Goal: Communication & Community: Answer question/provide support

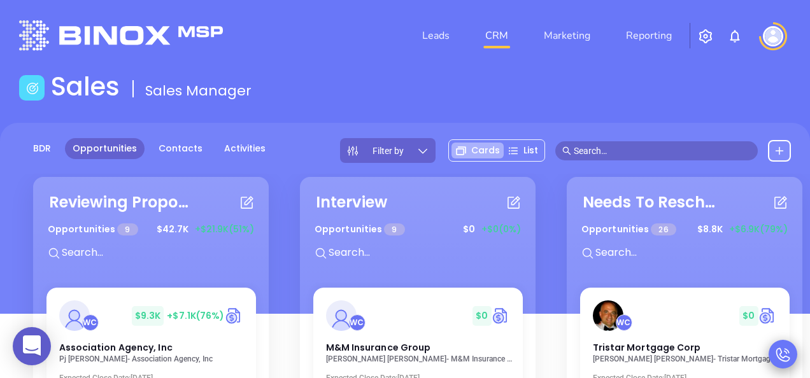
click at [786, 360] on icon at bounding box center [784, 355] width 18 height 18
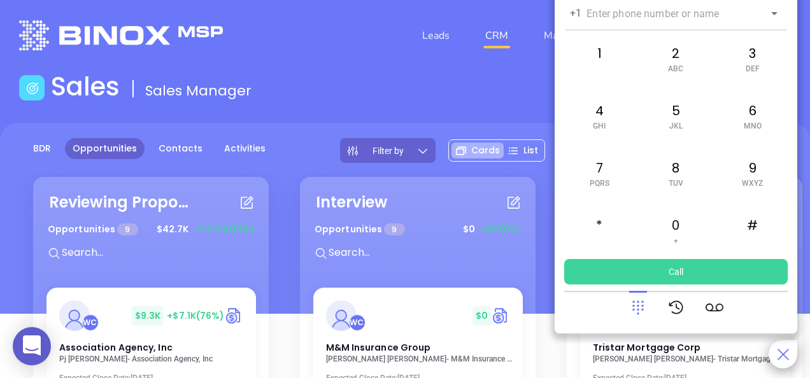
click at [775, 362] on icon at bounding box center [784, 355] width 18 height 18
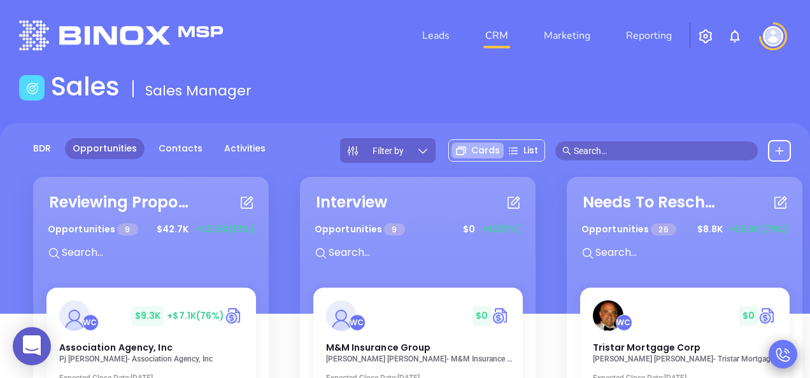
click at [787, 359] on icon at bounding box center [784, 355] width 18 height 18
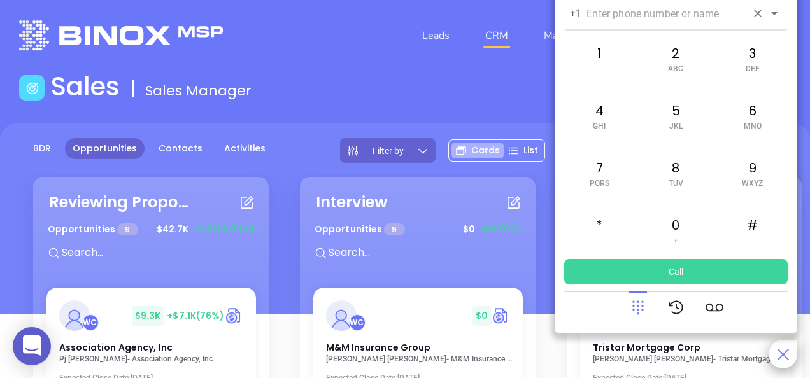
click at [707, 18] on input "text" at bounding box center [667, 13] width 160 height 15
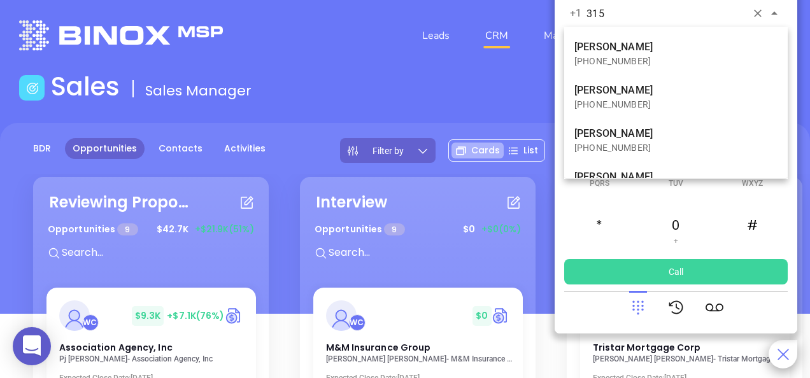
type input "315"
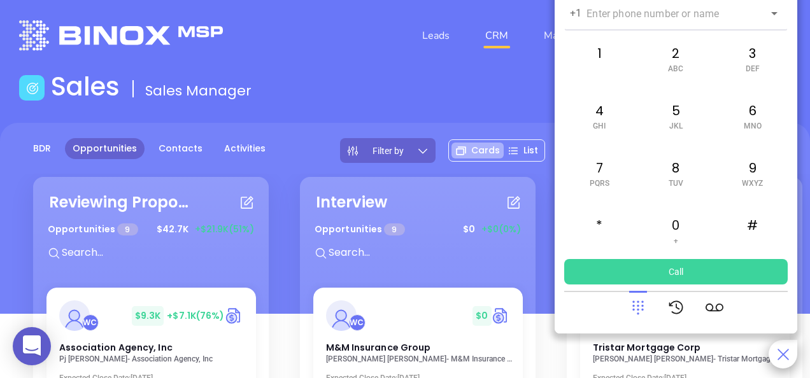
drag, startPoint x: 809, startPoint y: 124, endPoint x: 809, endPoint y: 110, distance: 14.0
click at [809, 110] on main "Sales Sales Manager BDR Opportunities Contacts Activities Calendar Filter by Ca…" at bounding box center [405, 311] width 810 height 481
click at [717, 303] on icon at bounding box center [715, 308] width 18 height 18
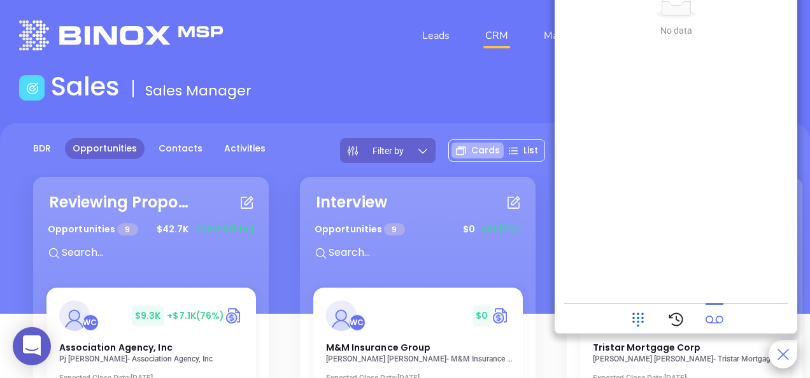
click at [642, 326] on icon at bounding box center [638, 320] width 18 height 18
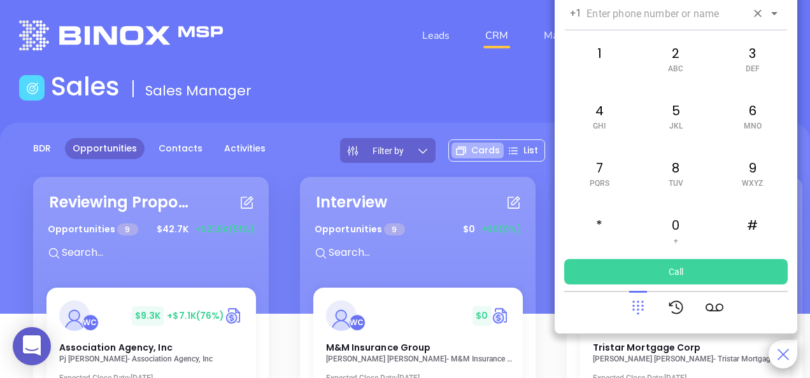
click at [641, 8] on input "text" at bounding box center [667, 13] width 160 height 15
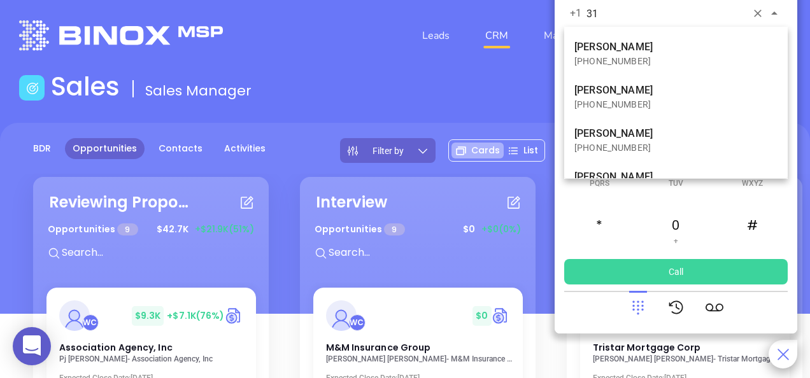
type input "3"
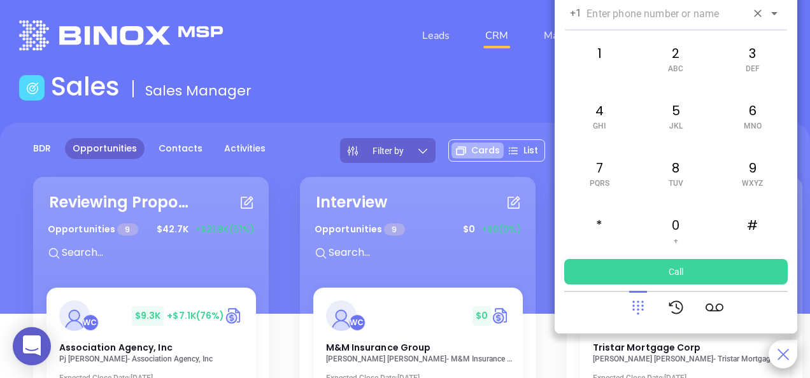
click at [608, 14] on input "text" at bounding box center [667, 13] width 160 height 15
paste input "2900"
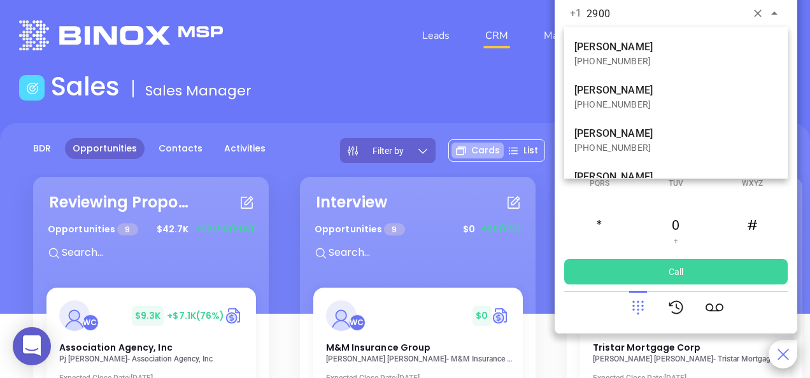
click at [587, 15] on input "2900" at bounding box center [667, 13] width 160 height 15
type input "2900"
click at [621, 14] on input "text" at bounding box center [667, 13] width 160 height 15
paste input "6312312900"
click at [590, 13] on input "6312312900" at bounding box center [667, 13] width 160 height 15
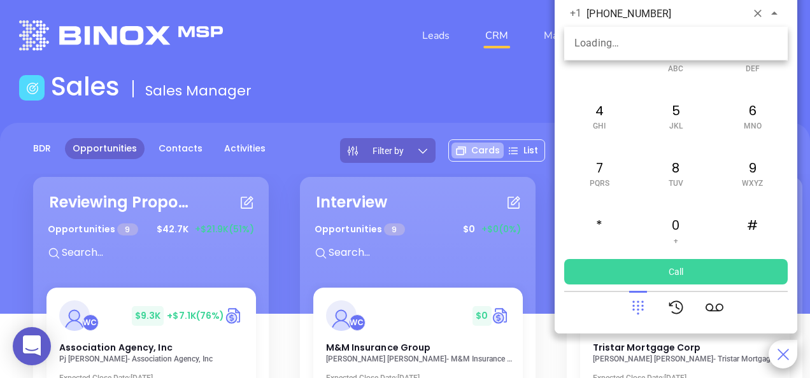
click at [632, 12] on input "[PHONE_NUMBER]" at bounding box center [667, 13] width 160 height 15
click at [685, 13] on input "[PHONE_NUMBER]" at bounding box center [667, 13] width 160 height 15
click at [575, 14] on p "+1" at bounding box center [575, 13] width 11 height 15
type input "[PHONE_NUMBER]"
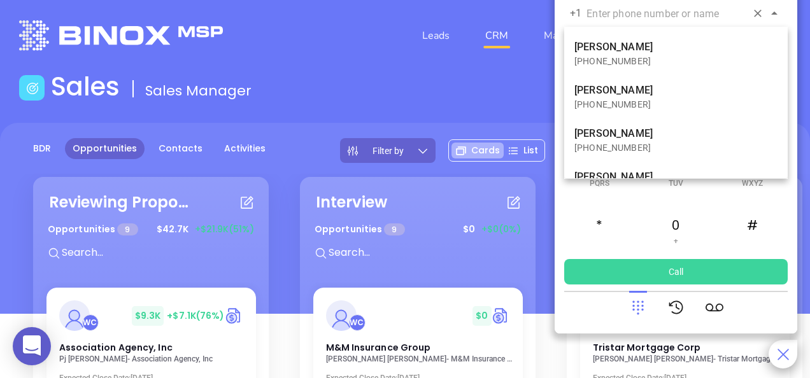
click at [618, 17] on input "text" at bounding box center [667, 13] width 160 height 15
paste input "[PHONE_NUMBER]"
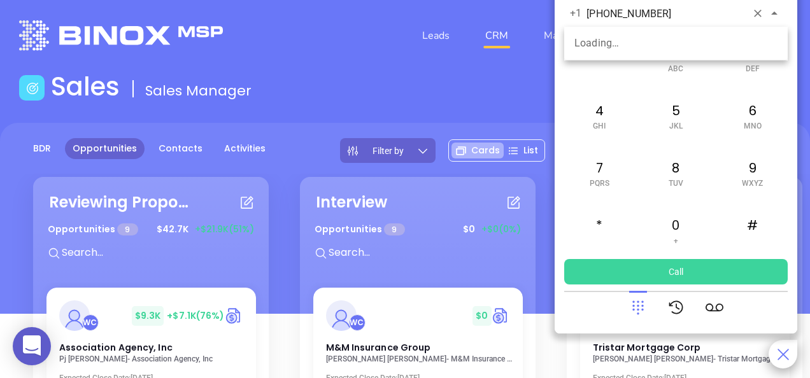
type input "[PHONE_NUMBER]"
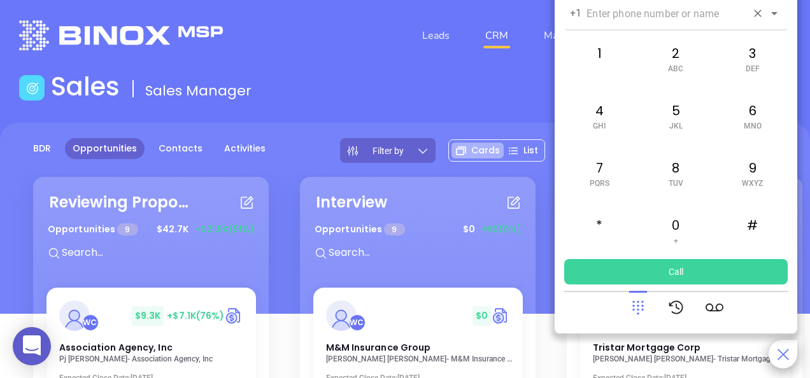
click at [631, 15] on input "text" at bounding box center [667, 13] width 160 height 15
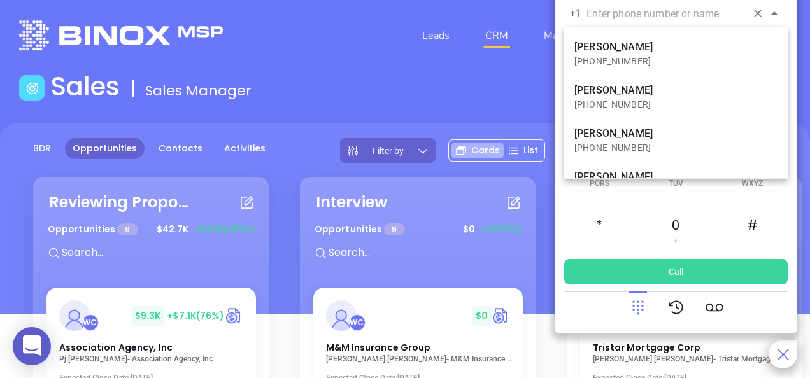
paste input "[PHONE_NUMBER]"
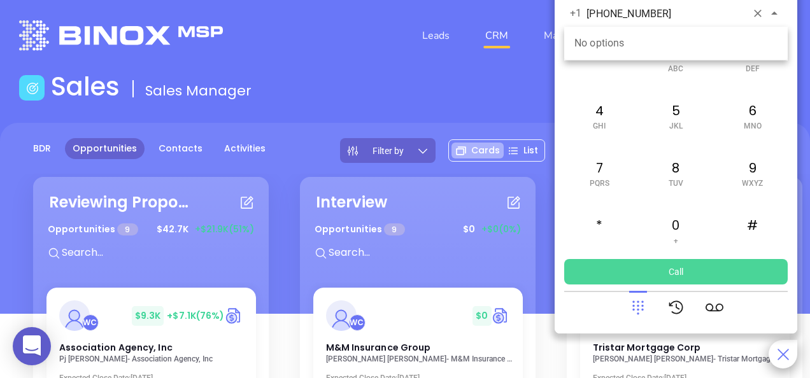
type input "[PHONE_NUMBER]"
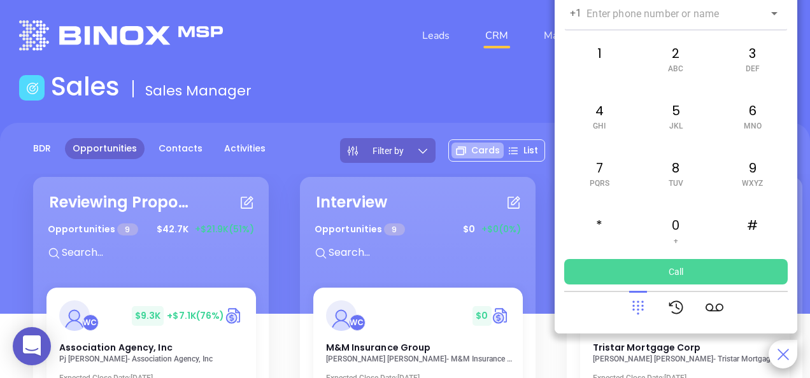
click at [656, 275] on button "Call" at bounding box center [676, 271] width 224 height 25
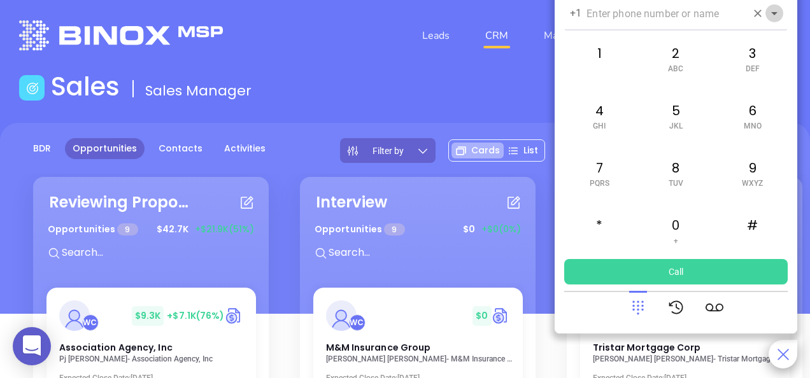
click at [771, 14] on icon "Open" at bounding box center [774, 13] width 15 height 15
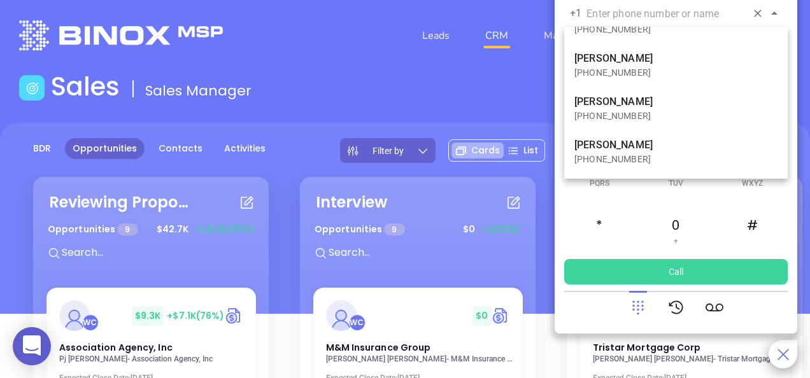
click at [625, 8] on input "text" at bounding box center [667, 13] width 160 height 15
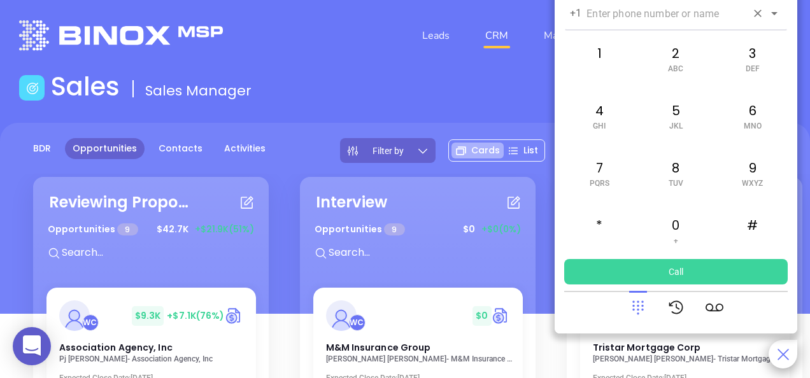
paste input "[PHONE_NUMBER]"
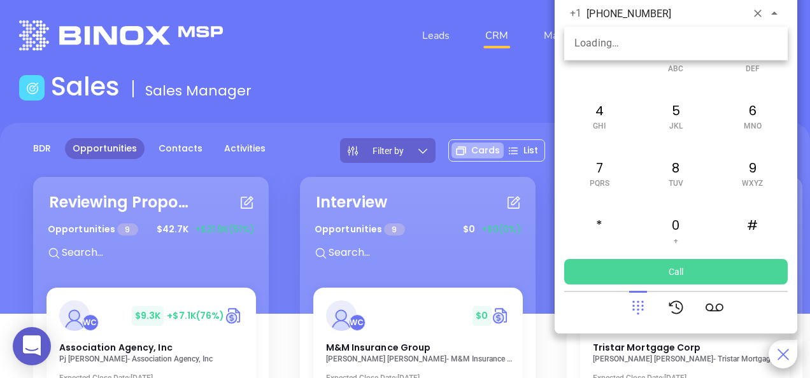
type input "[PHONE_NUMBER]"
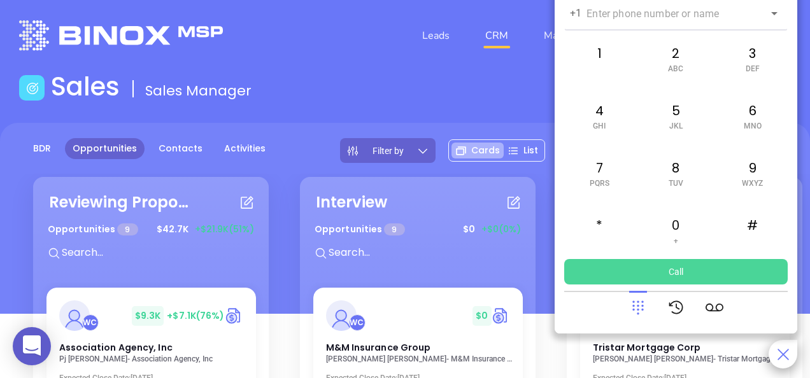
click at [653, 273] on button "Call" at bounding box center [676, 271] width 224 height 25
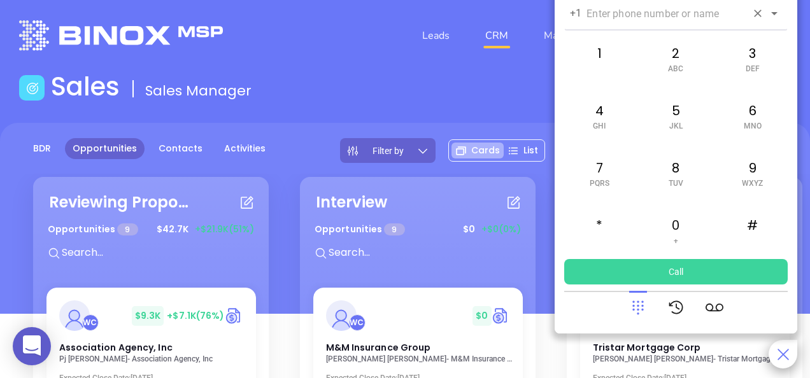
click at [617, 24] on div "+1 ​" at bounding box center [676, 12] width 224 height 27
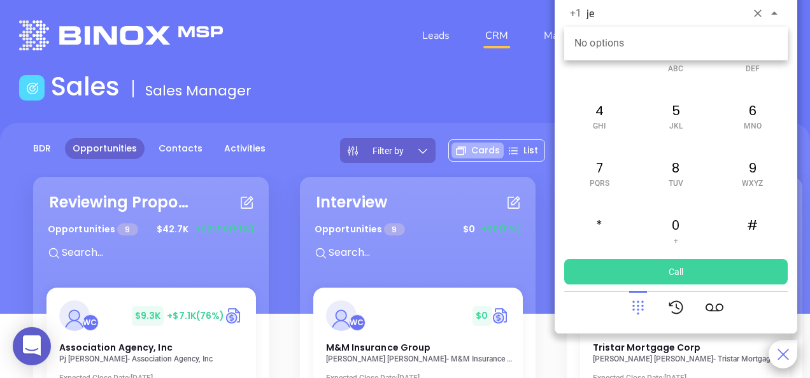
type input "j"
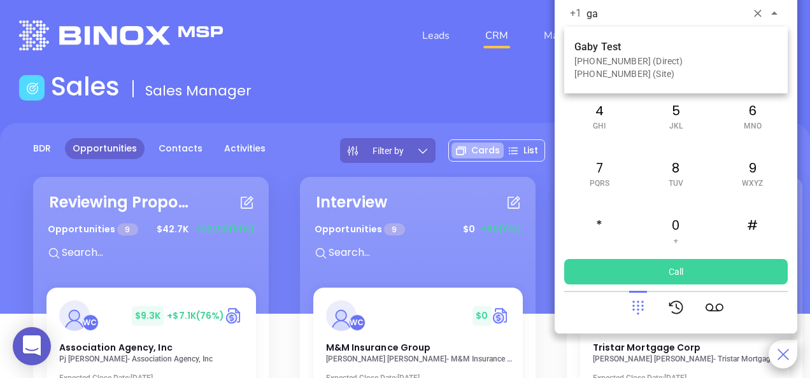
type input "g"
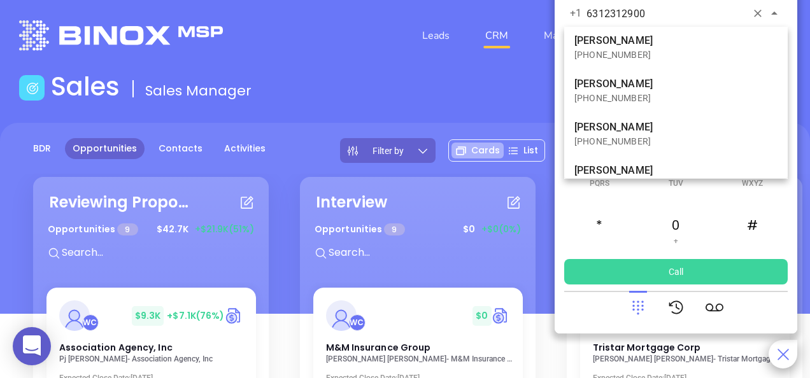
scroll to position [22, 0]
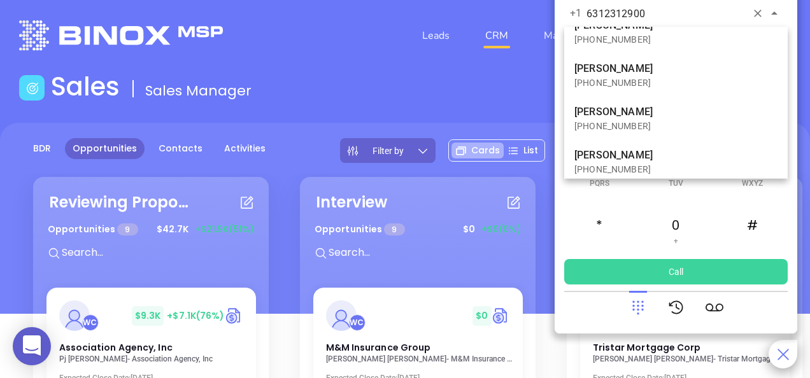
click at [669, 9] on input "6312312900" at bounding box center [667, 13] width 160 height 15
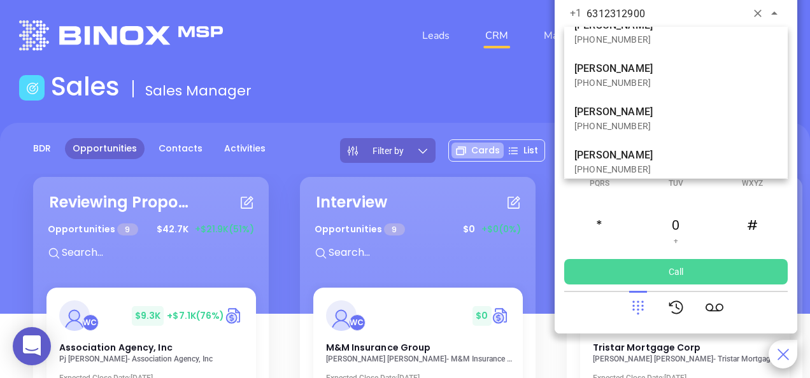
type input "6312312900"
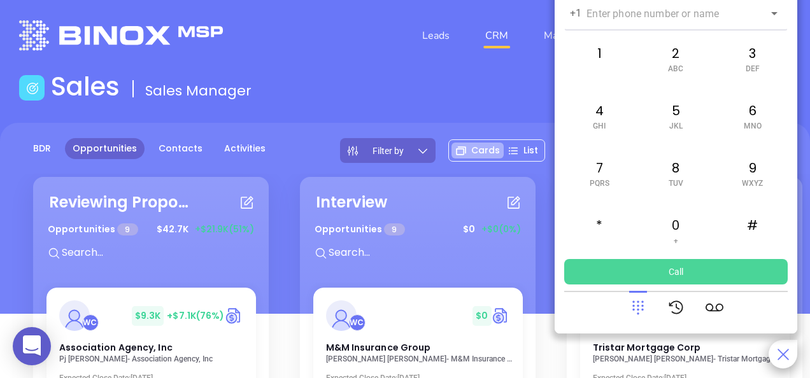
click at [682, 276] on button "Call" at bounding box center [676, 271] width 224 height 25
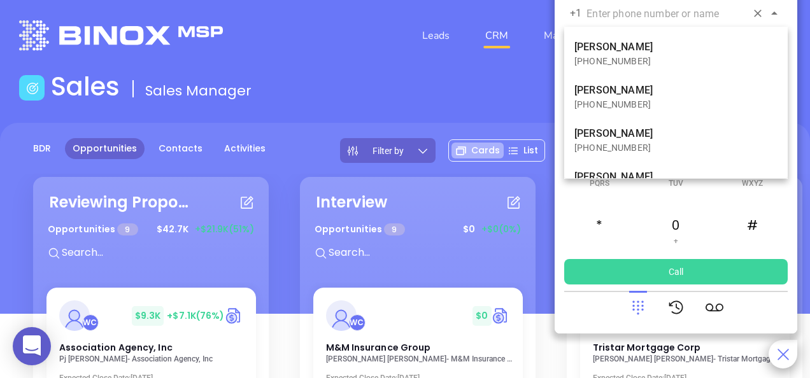
click at [632, 17] on input "text" at bounding box center [667, 13] width 160 height 15
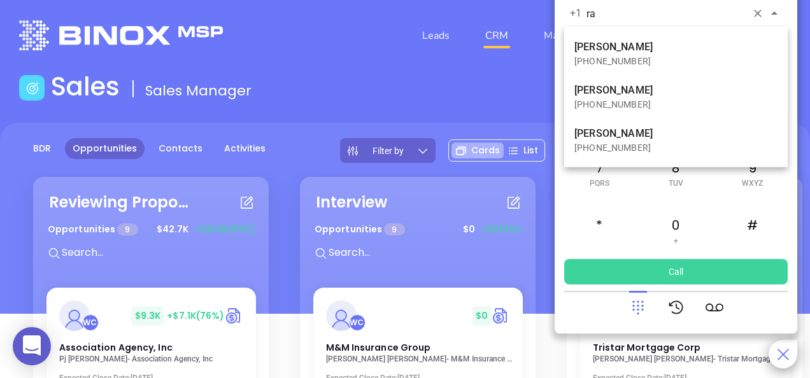
click at [628, 54] on p "[PERSON_NAME]" at bounding box center [676, 46] width 203 height 15
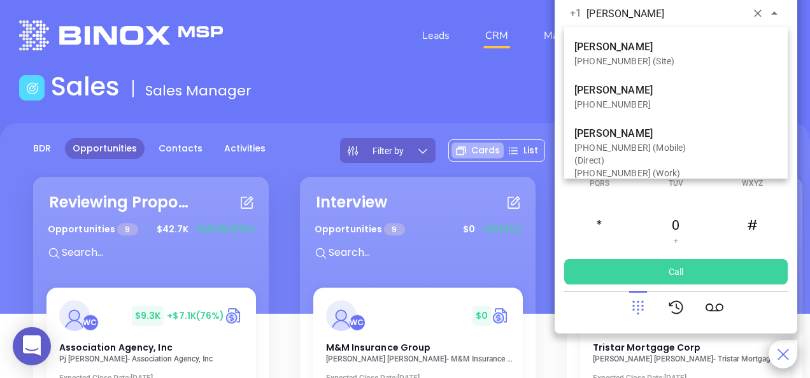
click at [626, 52] on p "[PERSON_NAME]" at bounding box center [676, 46] width 203 height 15
click at [632, 50] on p "[PERSON_NAME]" at bounding box center [676, 46] width 203 height 15
click at [673, 48] on p "[PERSON_NAME]" at bounding box center [676, 46] width 203 height 15
click at [617, 59] on div "[PHONE_NUMBER] (Site)" at bounding box center [676, 61] width 203 height 13
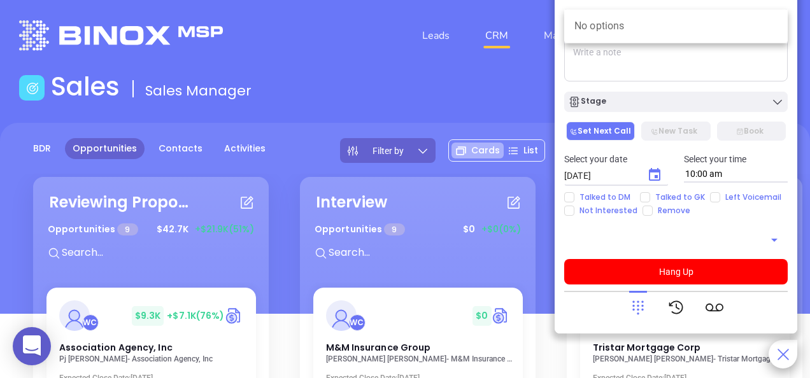
type input "[PHONE_NUMBER]"
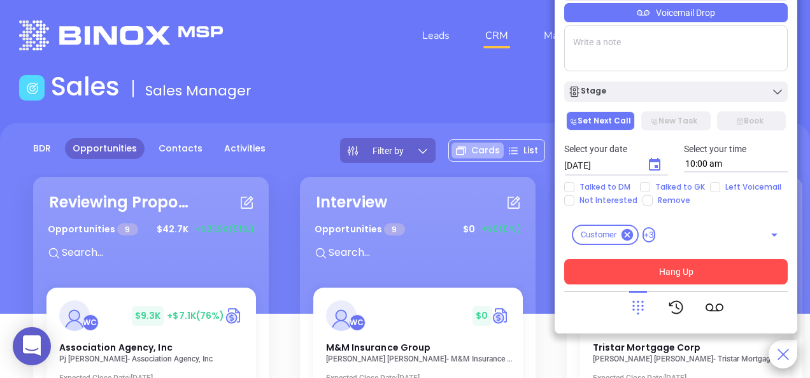
click at [683, 268] on button "Hang Up" at bounding box center [676, 271] width 224 height 25
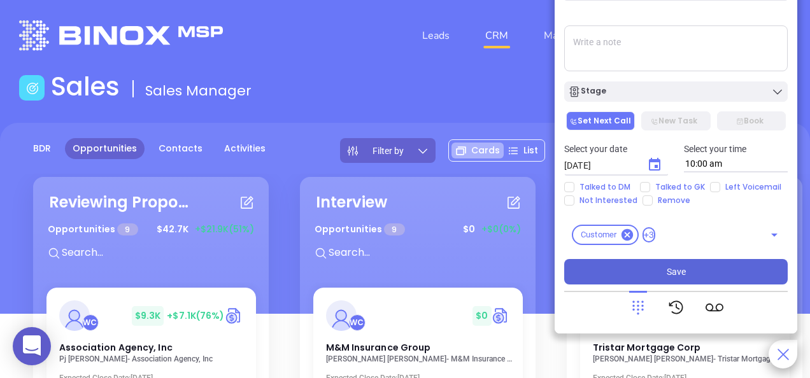
click at [632, 278] on button "Save" at bounding box center [676, 271] width 224 height 25
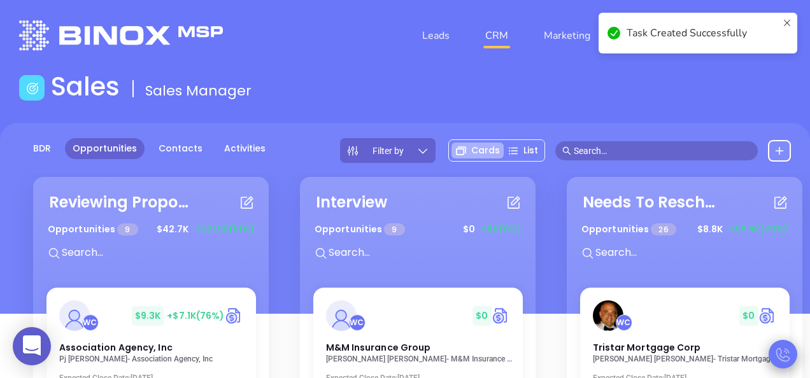
click at [787, 357] on icon at bounding box center [783, 355] width 14 height 14
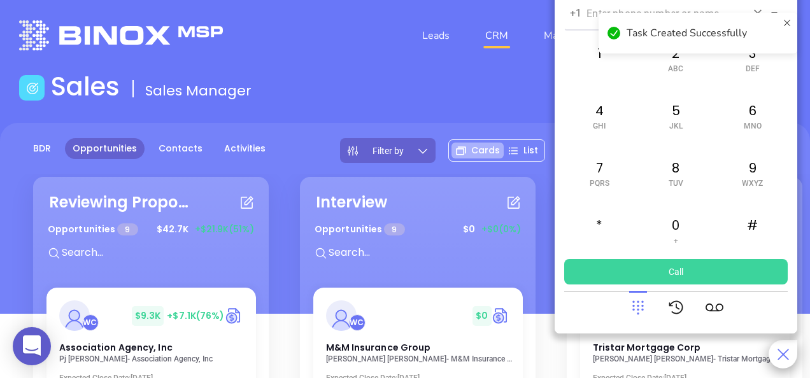
click at [593, 11] on input "text" at bounding box center [667, 13] width 160 height 15
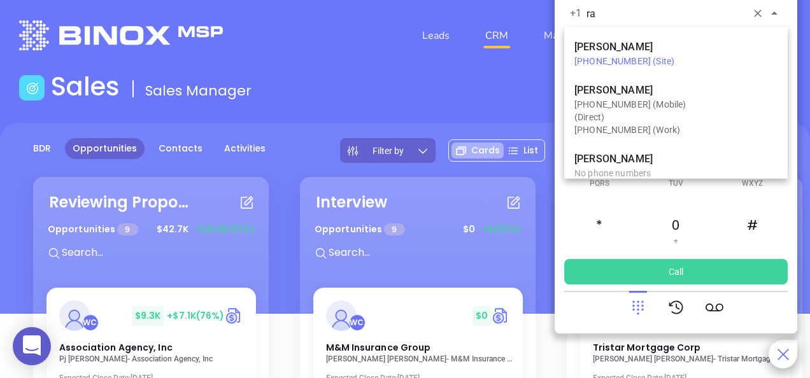
click at [643, 57] on div "[PHONE_NUMBER] (Site)" at bounding box center [676, 61] width 203 height 13
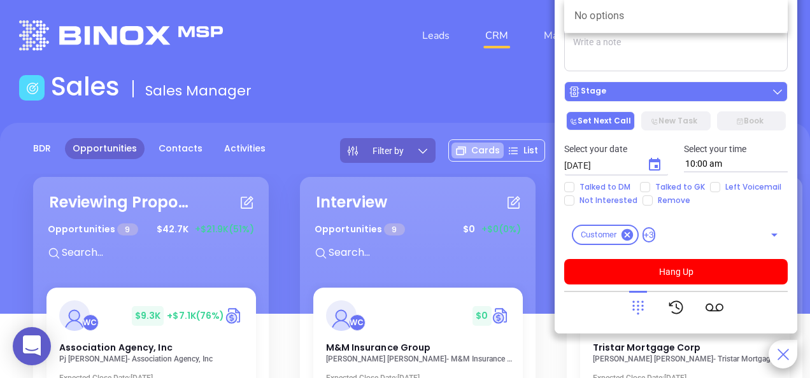
type input "[PHONE_NUMBER]"
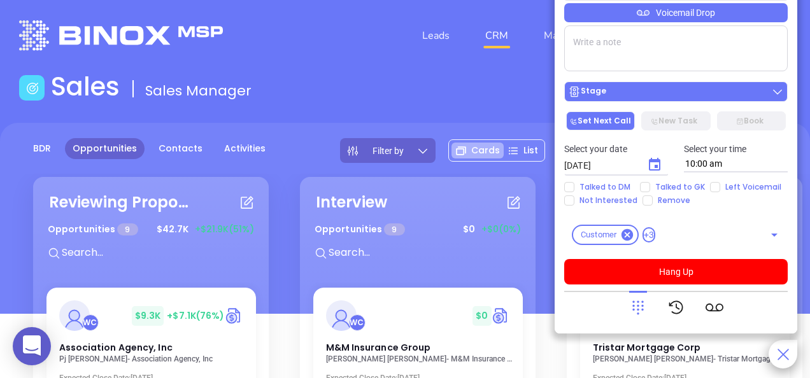
click at [780, 96] on icon at bounding box center [777, 91] width 13 height 13
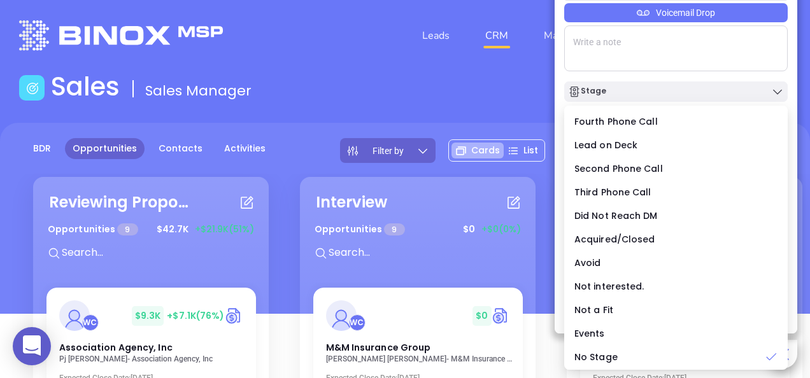
click at [772, 76] on div "Connected 00:07 [PERSON_NAME] [PHONE_NUMBER] ​ Voicemail Drop Stage Set Next Ca…" at bounding box center [676, 113] width 224 height 341
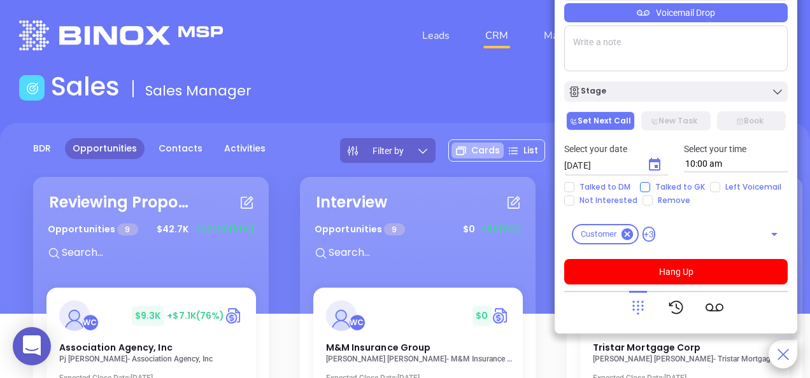
scroll to position [0, 0]
click at [767, 238] on icon "Open" at bounding box center [774, 234] width 15 height 15
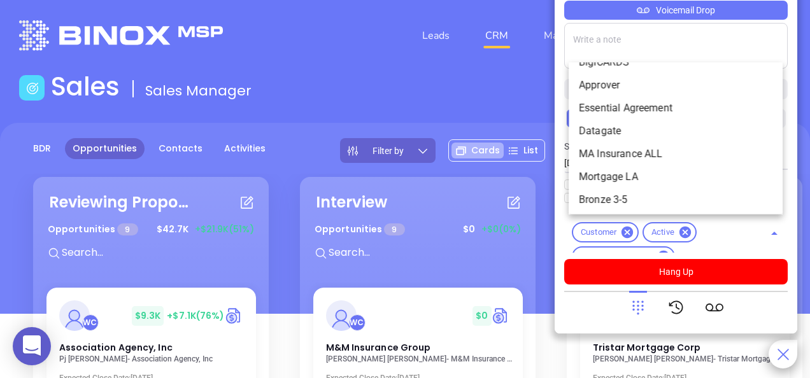
scroll to position [2391, 0]
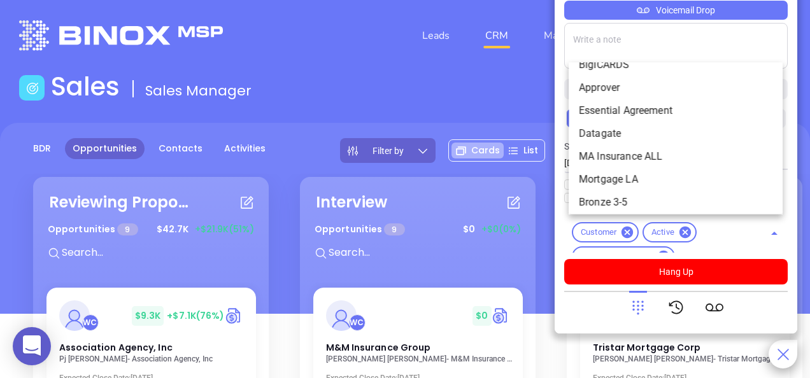
click at [731, 234] on div "Customer Active Manage Agreement Remove from Marketing ​" at bounding box center [676, 234] width 224 height 38
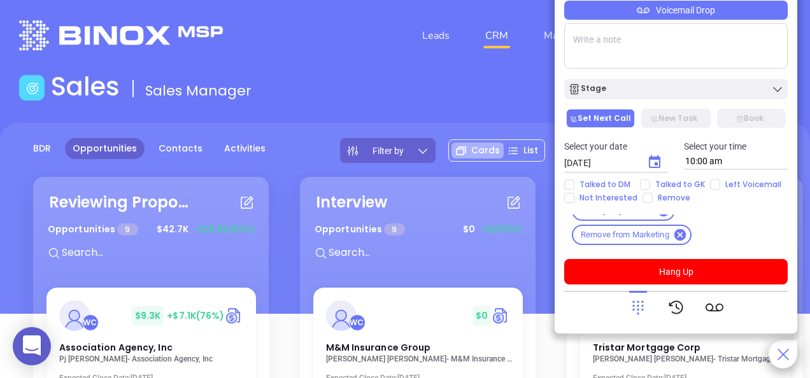
scroll to position [0, 0]
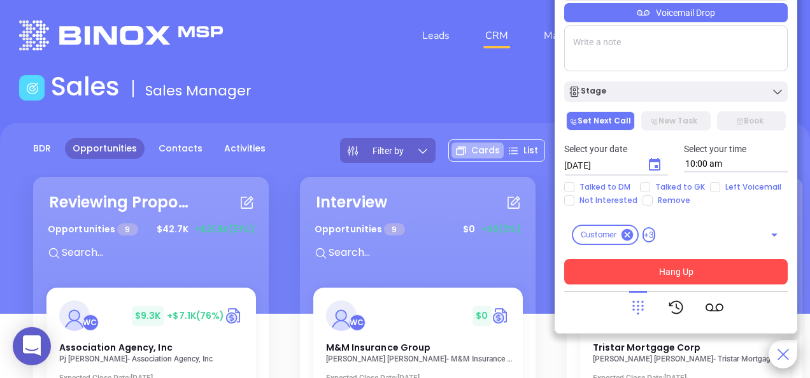
click at [715, 279] on button "Hang Up" at bounding box center [676, 271] width 224 height 25
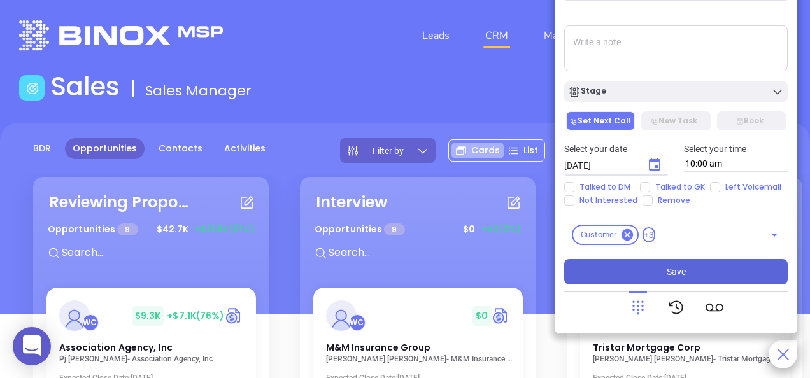
click at [718, 268] on button "Save" at bounding box center [676, 271] width 224 height 25
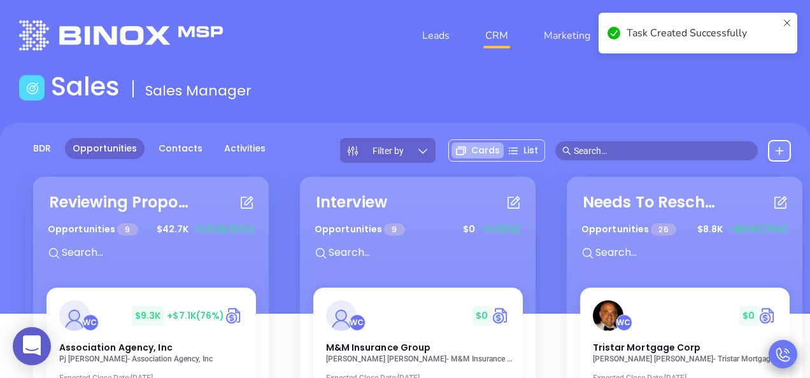
click at [782, 348] on icon at bounding box center [784, 355] width 18 height 18
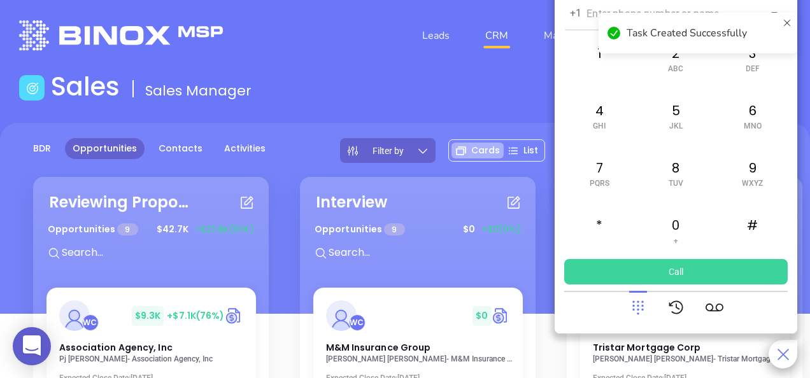
click at [792, 24] on icon at bounding box center [787, 33] width 10 height 31
click at [668, 15] on div "Task Created Successfully" at bounding box center [698, 12] width 204 height 5
drag, startPoint x: 662, startPoint y: 17, endPoint x: 671, endPoint y: 17, distance: 8.9
click at [662, 17] on input "text" at bounding box center [667, 13] width 160 height 15
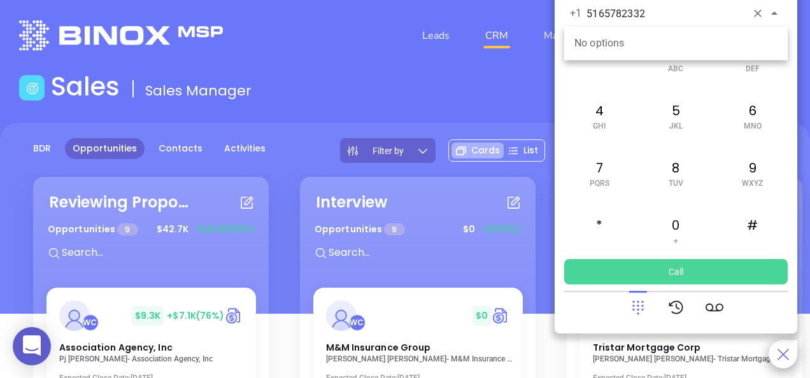
type input "5165782332"
click at [669, 272] on button "Call" at bounding box center [676, 271] width 224 height 25
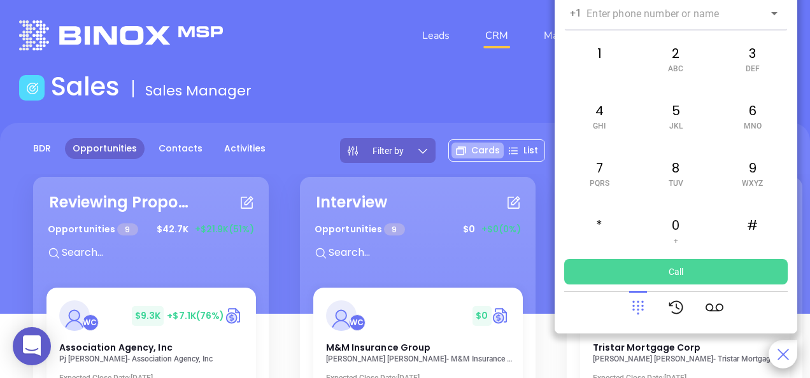
click at [653, 271] on button "Call" at bounding box center [676, 271] width 224 height 25
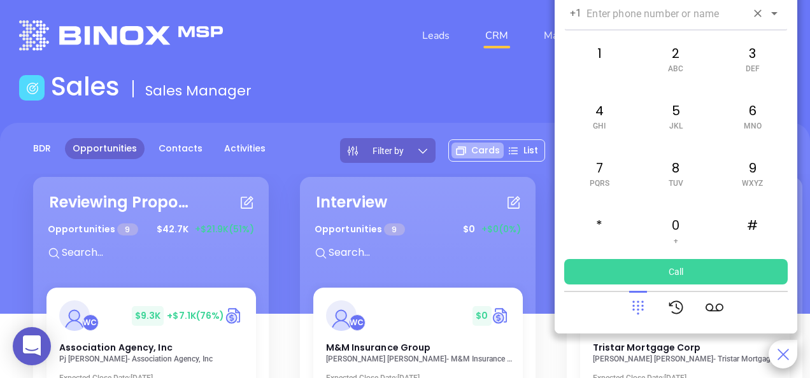
click at [697, 13] on input "text" at bounding box center [667, 13] width 160 height 15
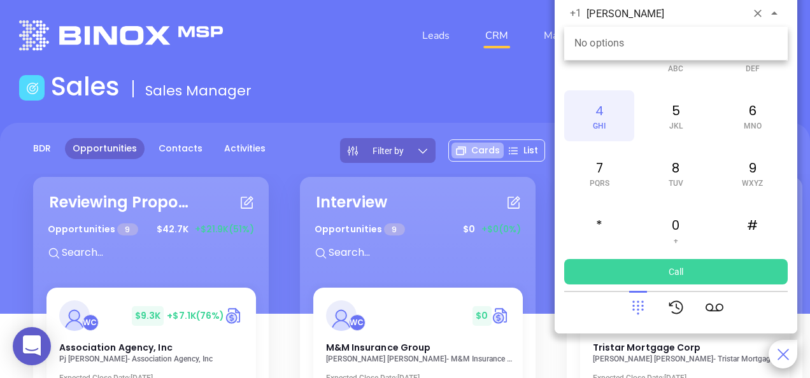
type input "[PERSON_NAME]"
drag, startPoint x: 643, startPoint y: 20, endPoint x: 585, endPoint y: 17, distance: 57.5
click at [585, 17] on div "+1 [PERSON_NAME] ​" at bounding box center [676, 12] width 224 height 27
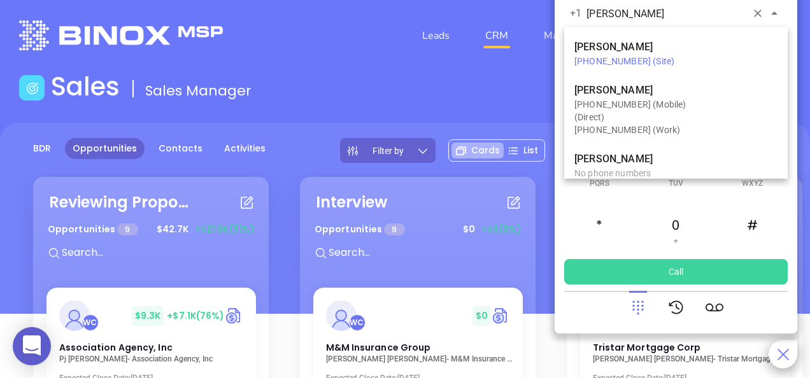
click at [625, 55] on div "[PHONE_NUMBER] (Site)" at bounding box center [676, 61] width 203 height 13
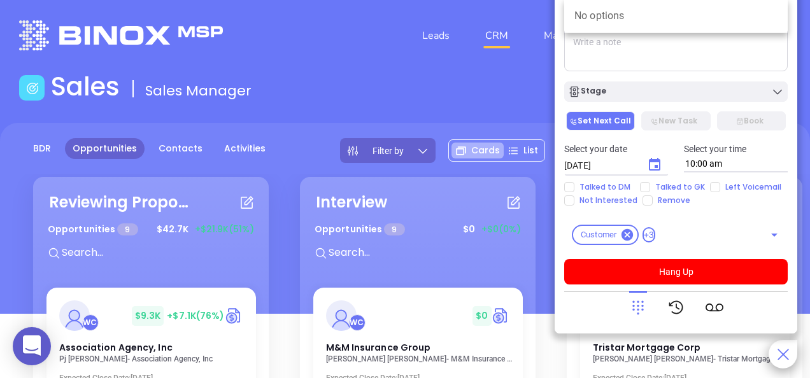
click at [599, 19] on div "No options" at bounding box center [676, 15] width 224 height 33
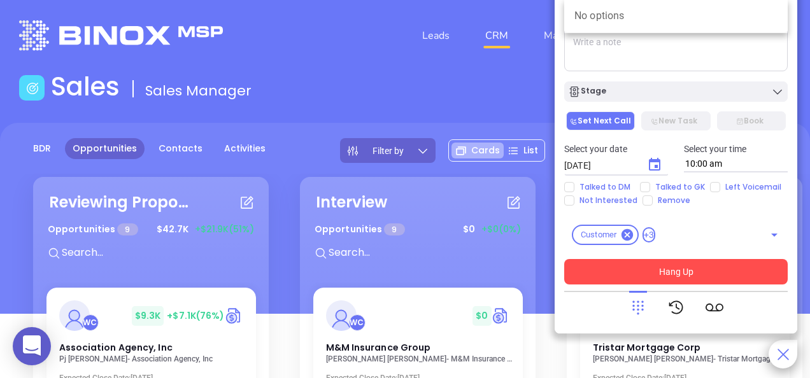
type input "[PHONE_NUMBER]"
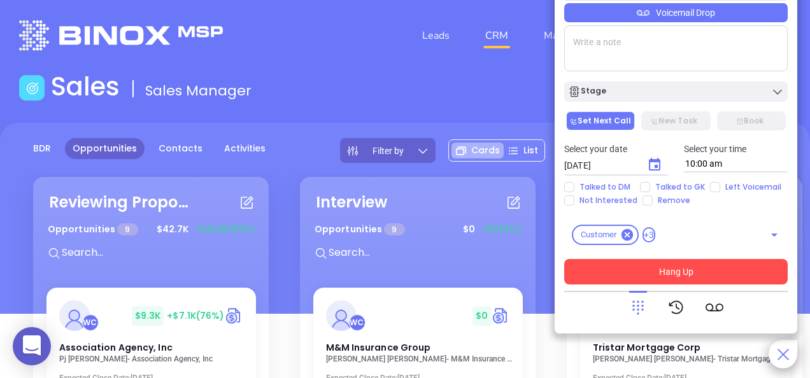
click at [684, 268] on button "Hang Up" at bounding box center [676, 271] width 224 height 25
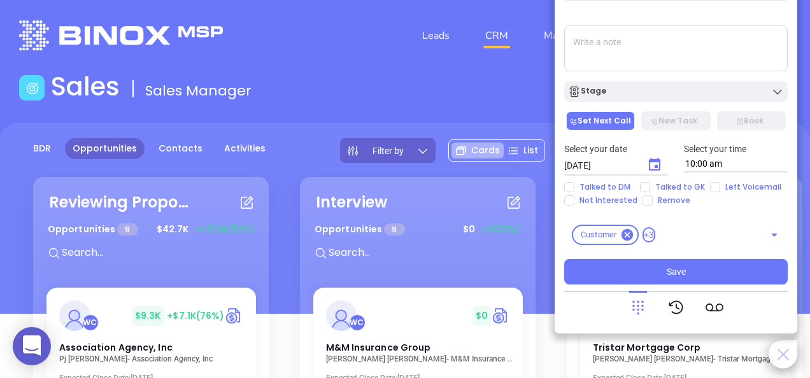
click at [787, 359] on icon at bounding box center [783, 354] width 11 height 11
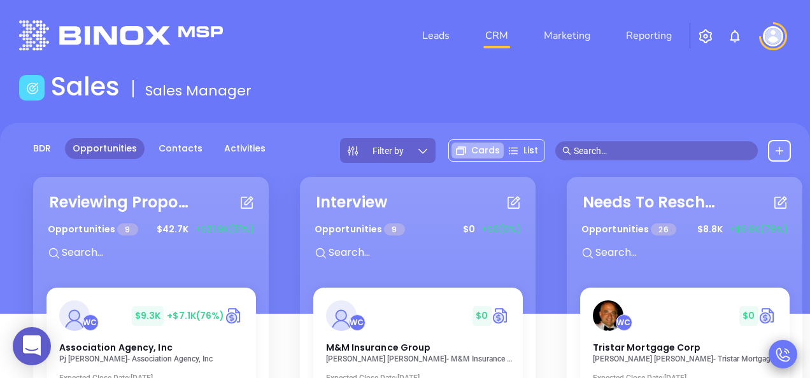
click at [787, 359] on icon at bounding box center [784, 355] width 18 height 18
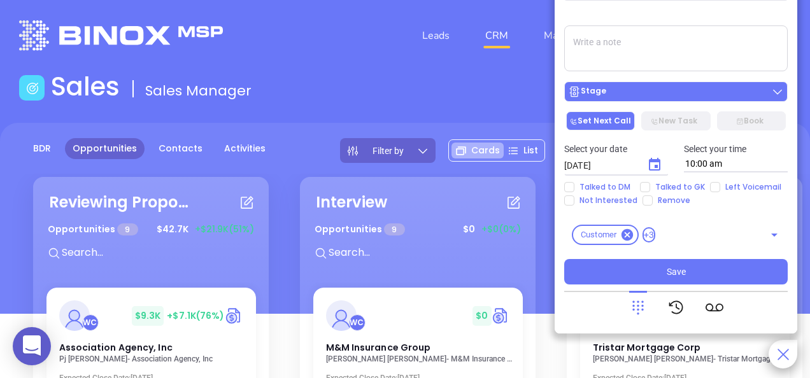
click at [778, 92] on icon at bounding box center [777, 91] width 13 height 13
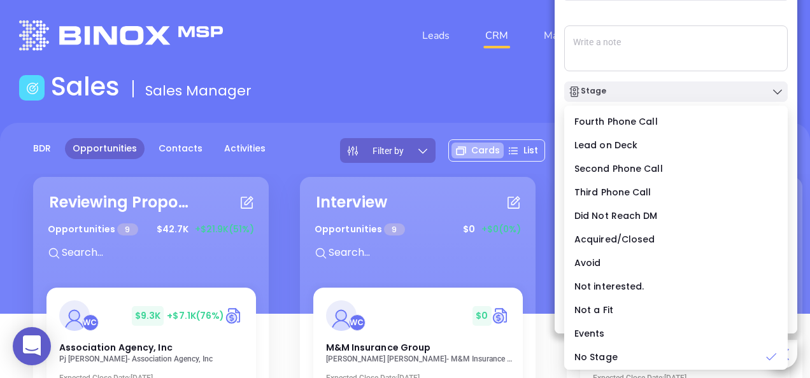
click at [771, 19] on div "Call To [PERSON_NAME] [PHONE_NUMBER] ​ Voicemail Drop Stage Set Next Call New T…" at bounding box center [676, 114] width 224 height 341
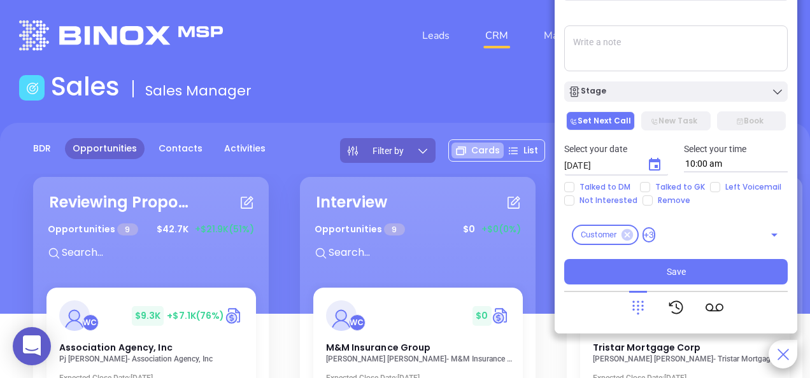
scroll to position [4, 0]
click at [674, 316] on icon at bounding box center [677, 308] width 18 height 18
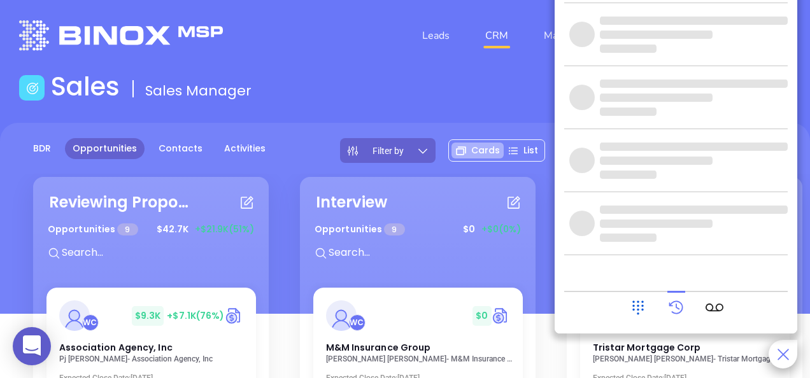
click at [645, 311] on icon at bounding box center [638, 308] width 18 height 18
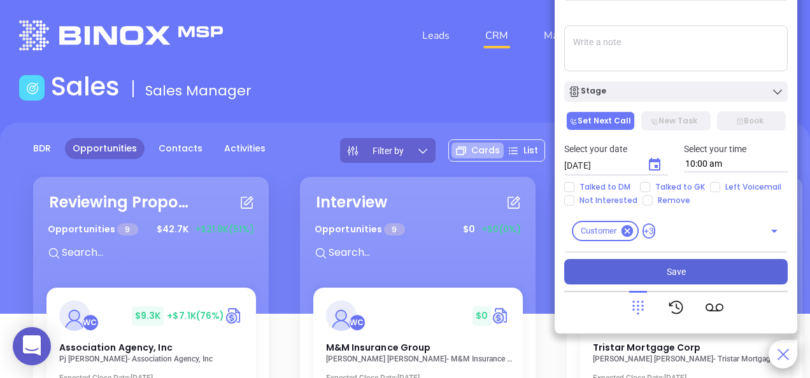
drag, startPoint x: 683, startPoint y: 276, endPoint x: 680, endPoint y: 269, distance: 8.3
click at [680, 269] on span "Save" at bounding box center [676, 272] width 19 height 14
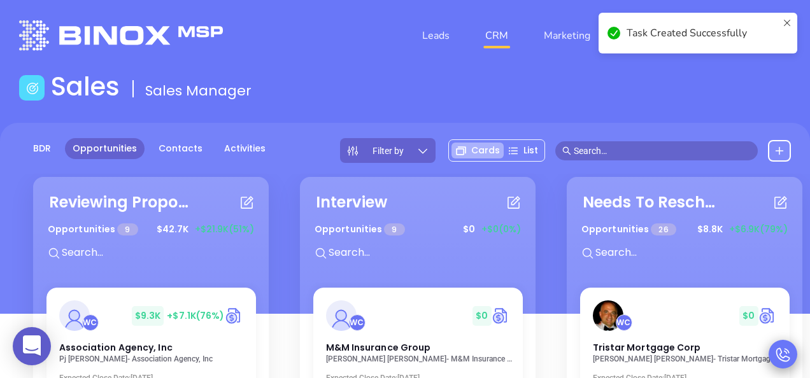
click at [783, 357] on icon at bounding box center [784, 355] width 18 height 18
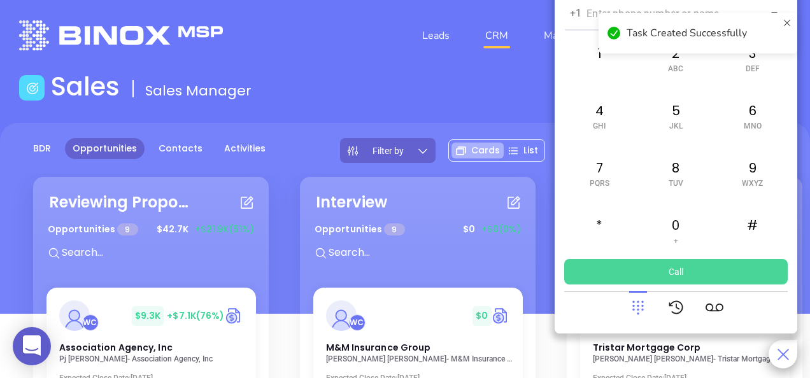
click at [790, 20] on icon at bounding box center [787, 33] width 10 height 31
click at [606, 16] on input "text" at bounding box center [667, 13] width 160 height 15
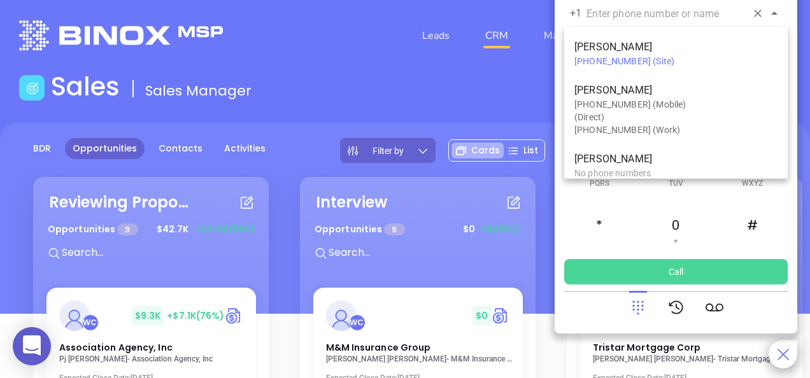
click at [638, 60] on div "[PHONE_NUMBER] (Site)" at bounding box center [676, 61] width 203 height 13
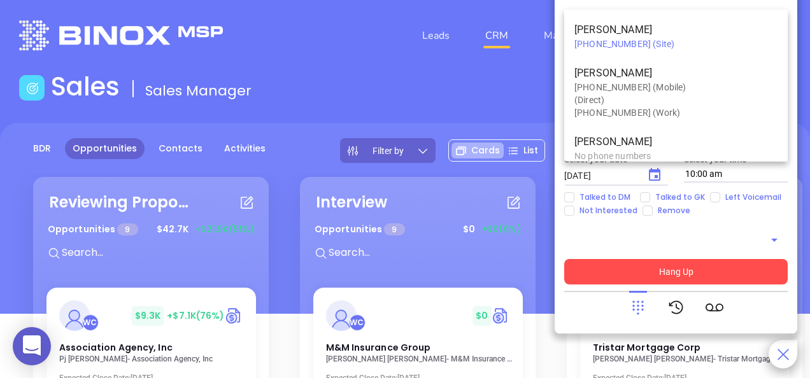
type input "[PHONE_NUMBER]"
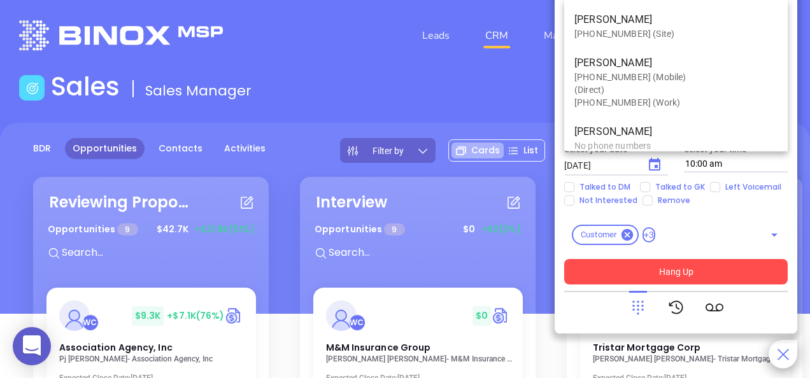
click at [795, 166] on div "Select your time 10:00 am" at bounding box center [736, 157] width 120 height 31
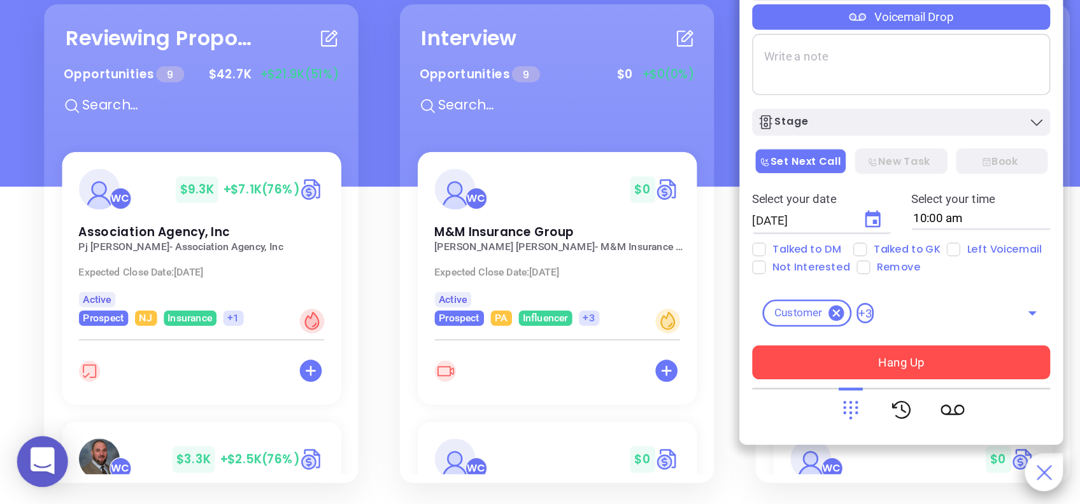
scroll to position [0, 0]
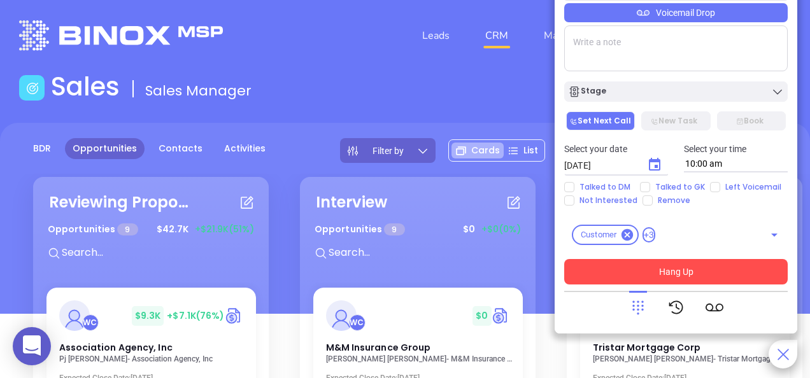
click at [695, 274] on button "Hang Up" at bounding box center [676, 271] width 224 height 25
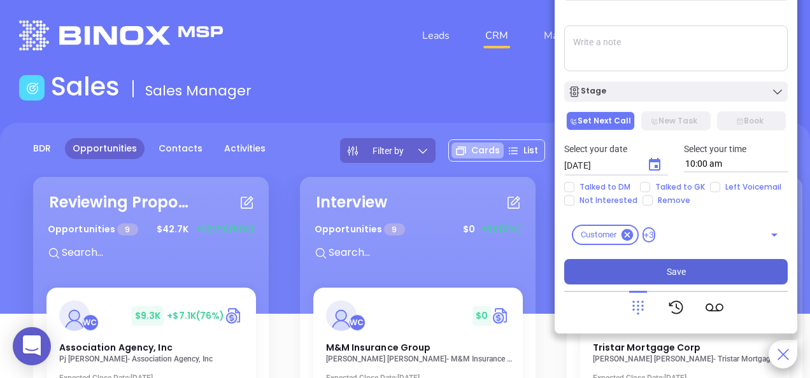
click at [687, 274] on button "Save" at bounding box center [676, 271] width 224 height 25
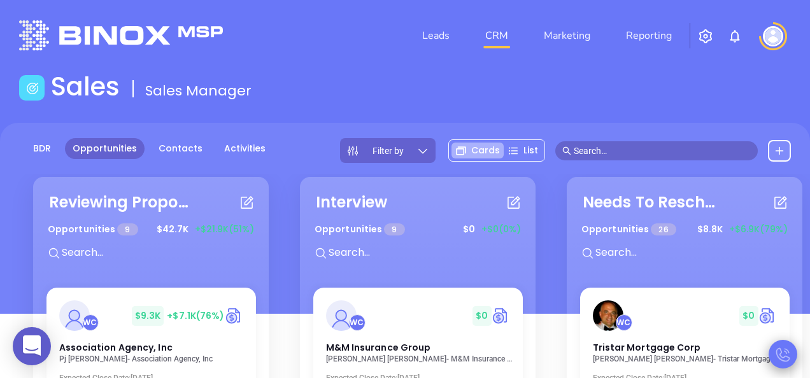
click at [787, 350] on icon at bounding box center [783, 355] width 14 height 14
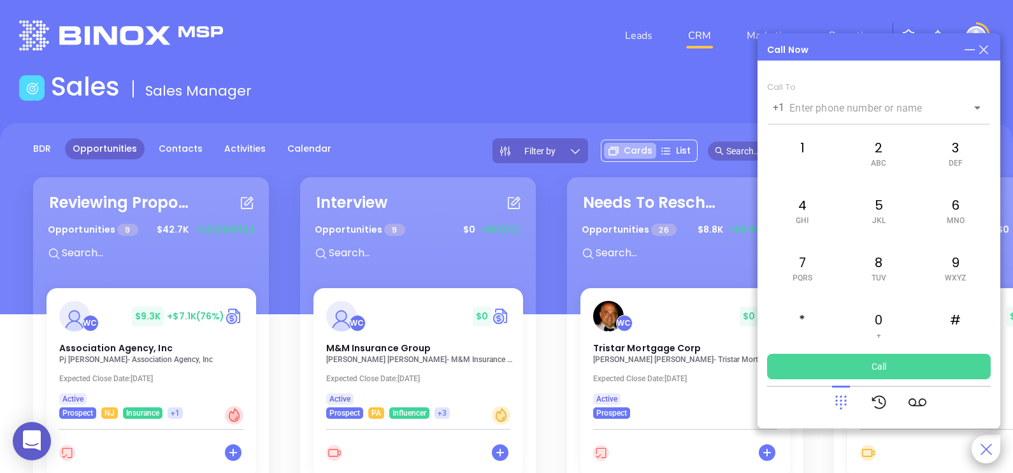
drag, startPoint x: 707, startPoint y: 0, endPoint x: 632, endPoint y: 58, distance: 94.4
click at [632, 58] on nav "Leads CRM Marketing Reporting" at bounding box center [750, 36] width 286 height 46
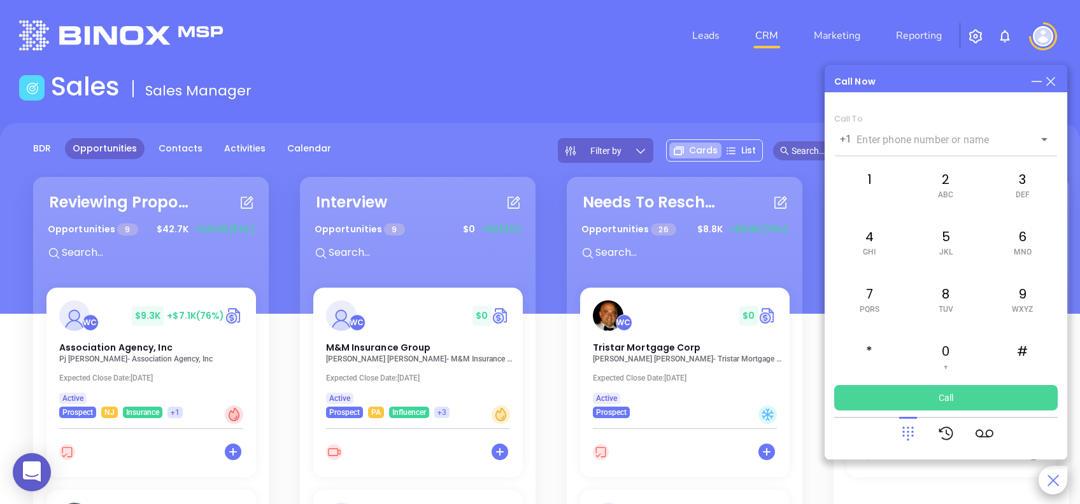
drag, startPoint x: 962, startPoint y: 1, endPoint x: 614, endPoint y: 61, distance: 352.9
click at [614, 61] on header "Leads CRM Marketing Reporting Financial Leads Leads" at bounding box center [540, 35] width 1042 height 71
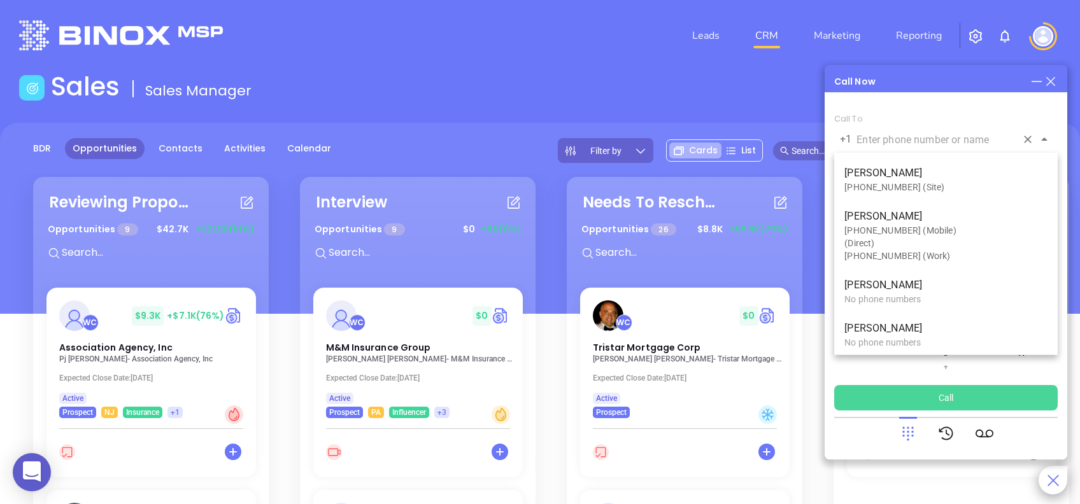
click at [810, 133] on input "text" at bounding box center [937, 139] width 160 height 15
click at [810, 181] on div "[PHONE_NUMBER] (Site)" at bounding box center [946, 187] width 203 height 13
type input "[PHONE_NUMBER]"
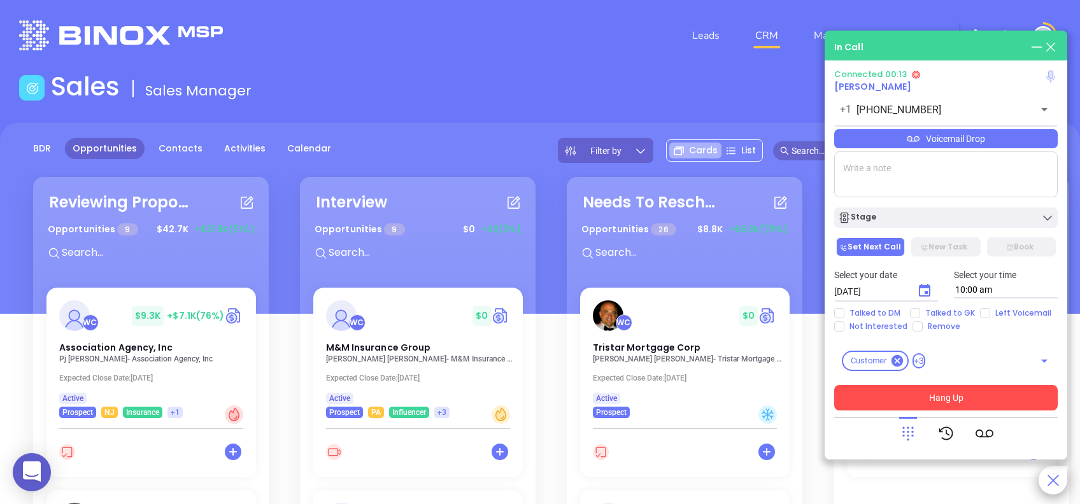
click at [810, 76] on icon at bounding box center [1050, 76] width 9 height 13
click at [810, 82] on icon at bounding box center [1051, 76] width 14 height 14
click at [810, 113] on icon "Open" at bounding box center [1044, 109] width 15 height 15
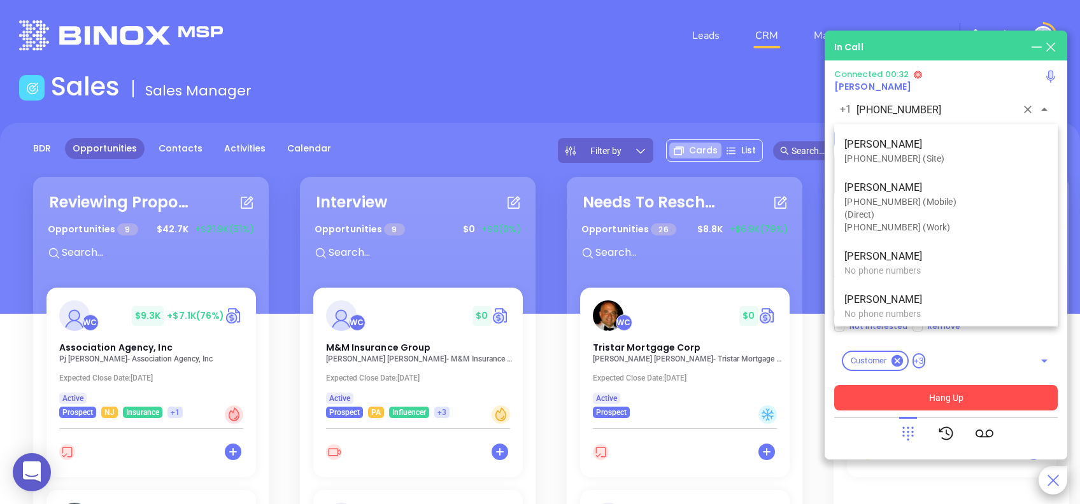
click at [810, 73] on div "Connected 00:32" at bounding box center [946, 74] width 224 height 10
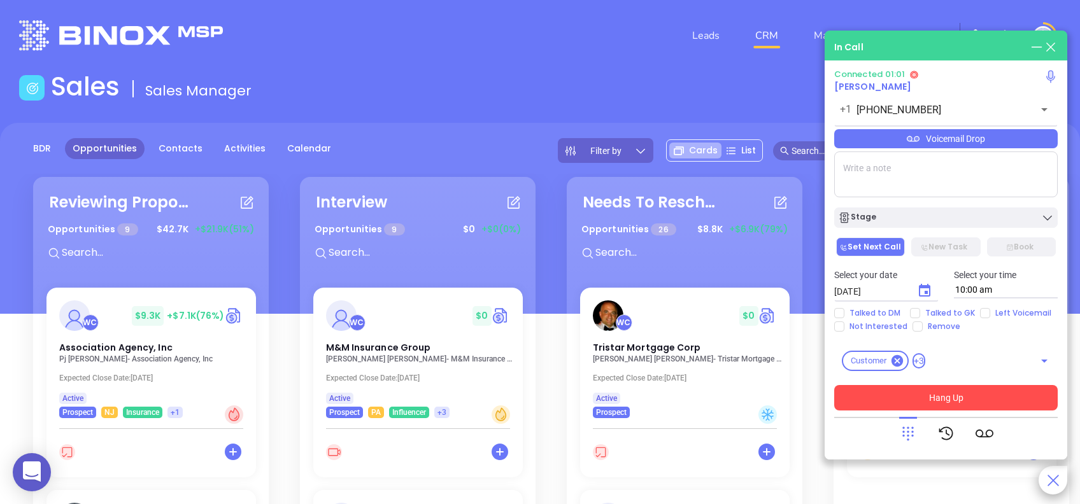
click at [810, 378] on button "Hang Up" at bounding box center [946, 397] width 224 height 25
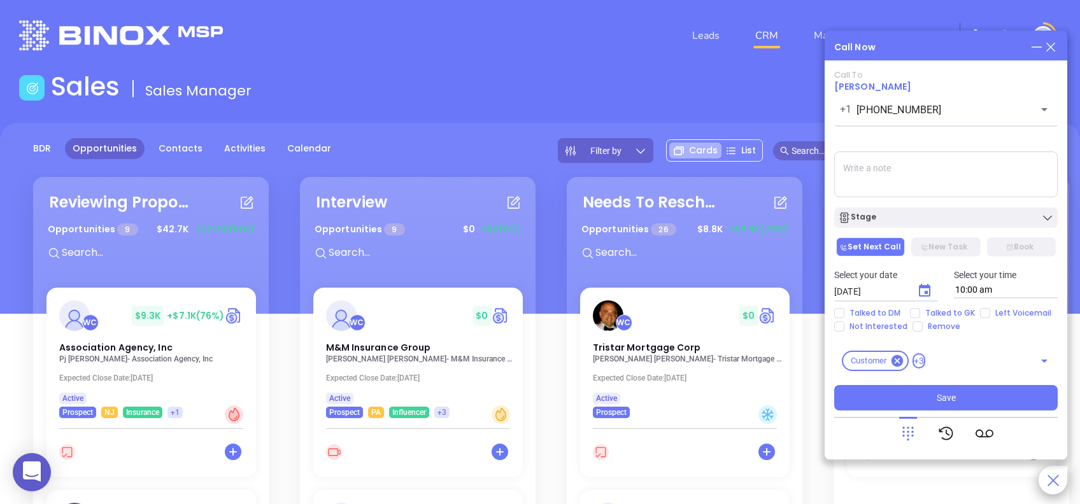
click at [810, 50] on icon at bounding box center [1051, 47] width 14 height 14
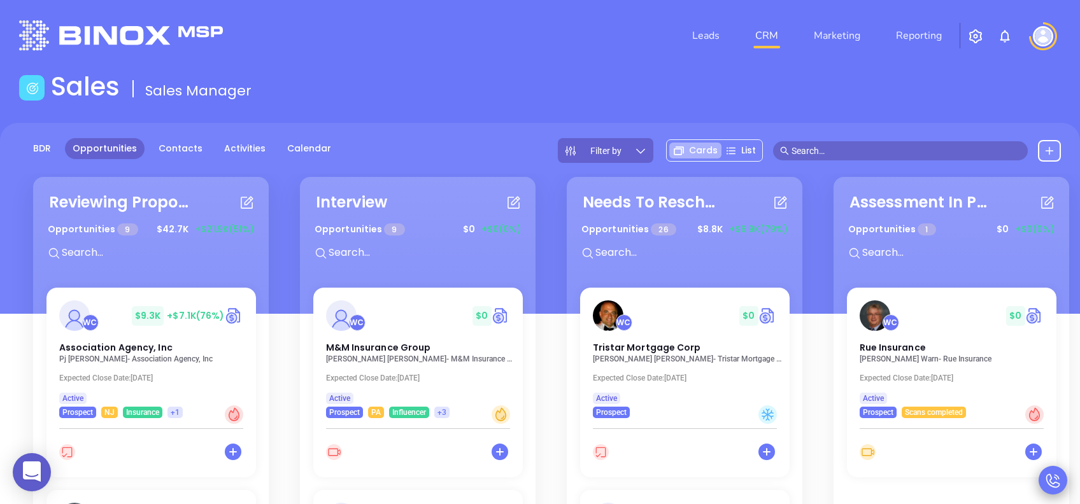
click at [810, 378] on icon at bounding box center [1054, 481] width 18 height 18
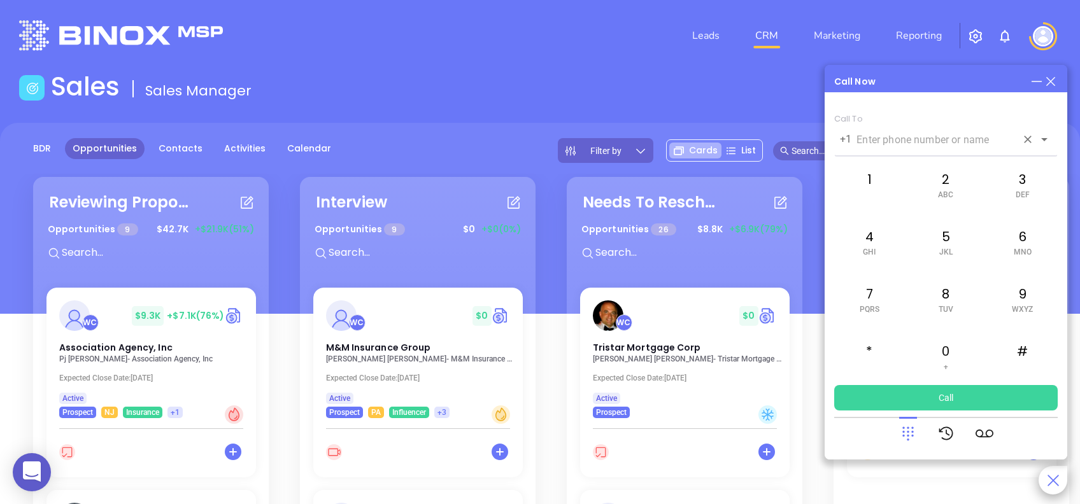
click at [810, 148] on div "+1 ​" at bounding box center [946, 138] width 224 height 27
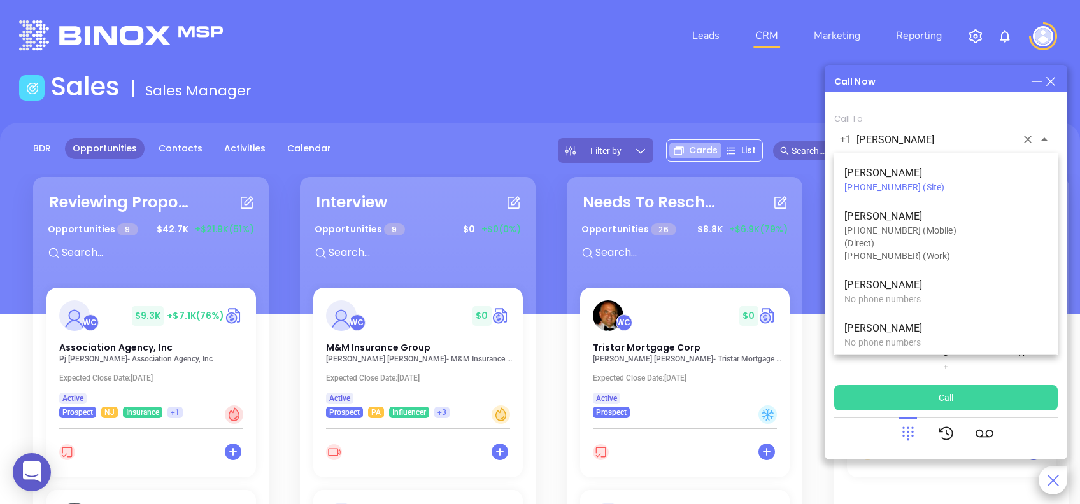
click at [810, 182] on div "[PHONE_NUMBER] (Site)" at bounding box center [946, 187] width 203 height 13
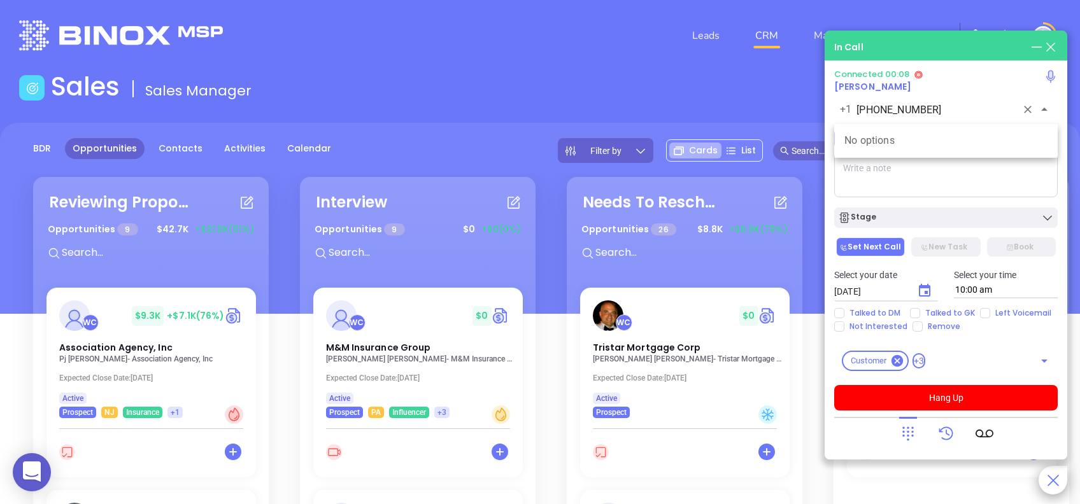
type input "[PHONE_NUMBER]"
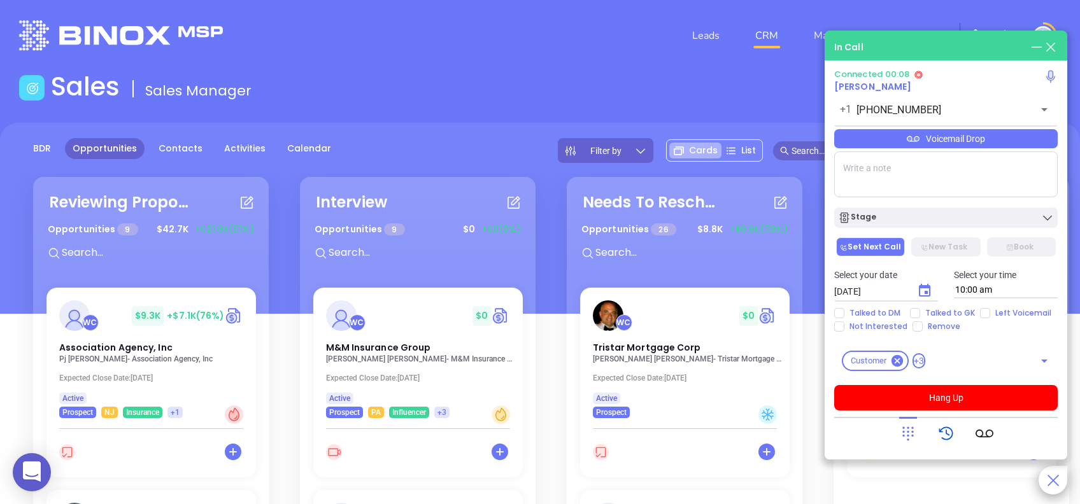
click at [810, 378] on icon at bounding box center [947, 434] width 18 height 18
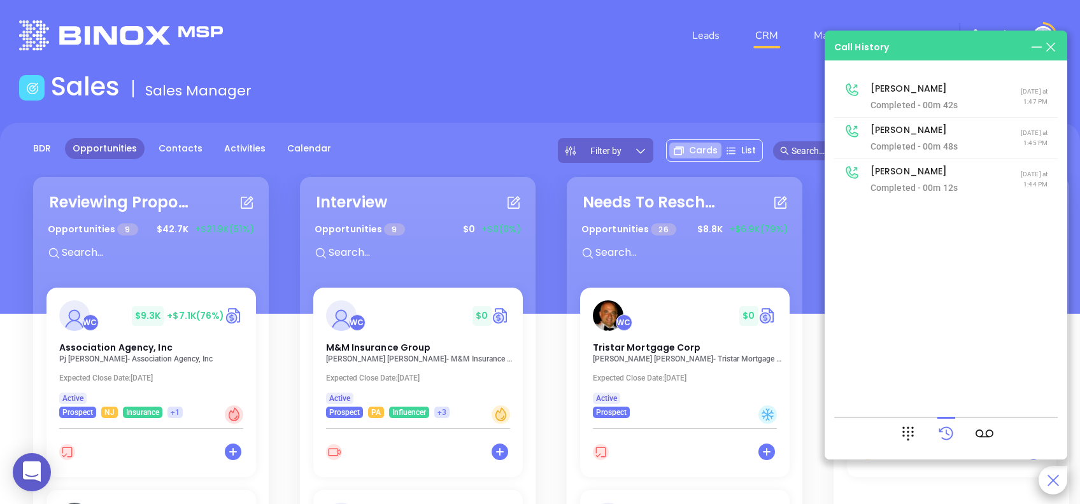
click at [810, 378] on div at bounding box center [946, 433] width 224 height 33
click at [810, 378] on icon at bounding box center [908, 434] width 18 height 18
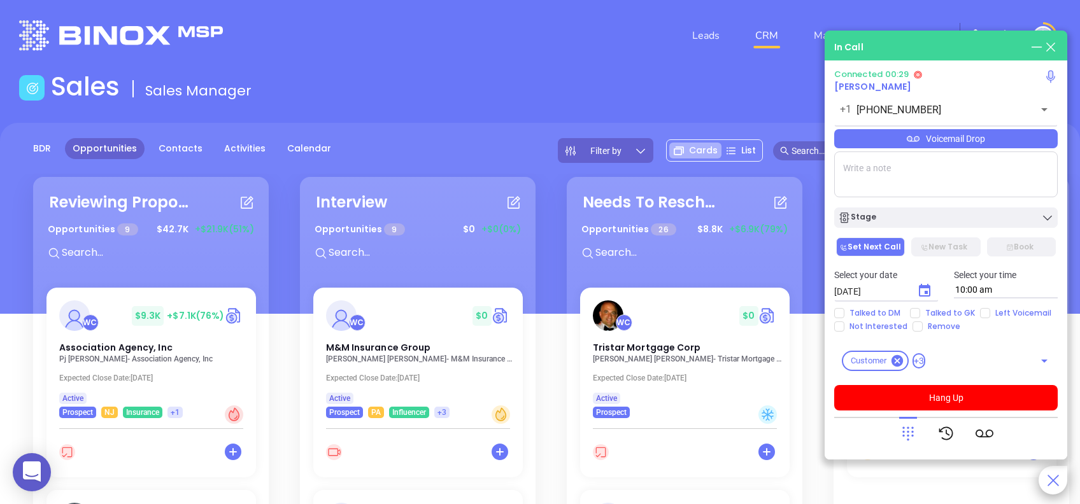
click at [810, 378] on icon at bounding box center [908, 434] width 18 height 18
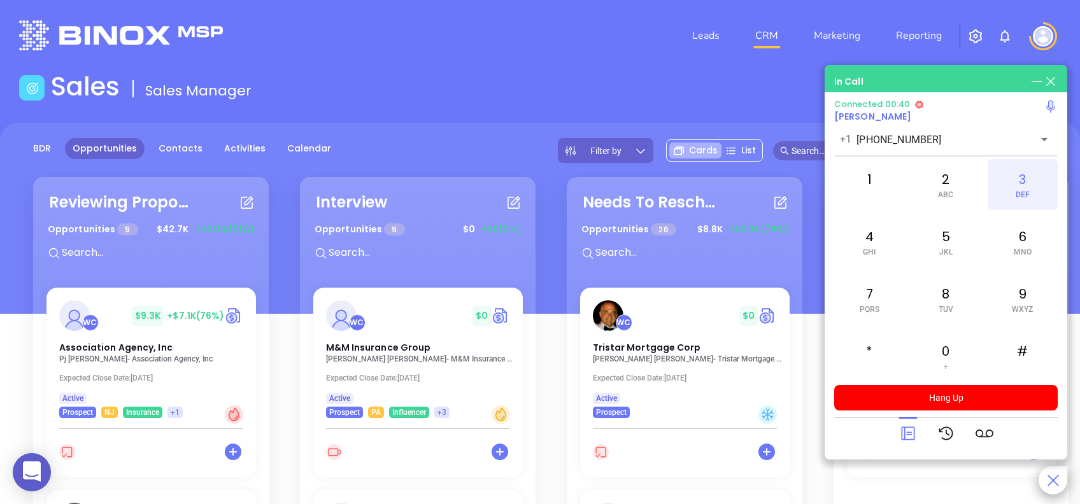
click at [810, 199] on div "3 DEF" at bounding box center [1023, 184] width 70 height 51
click at [810, 187] on div "1" at bounding box center [869, 184] width 70 height 51
click at [810, 248] on span "JKL" at bounding box center [945, 252] width 13 height 9
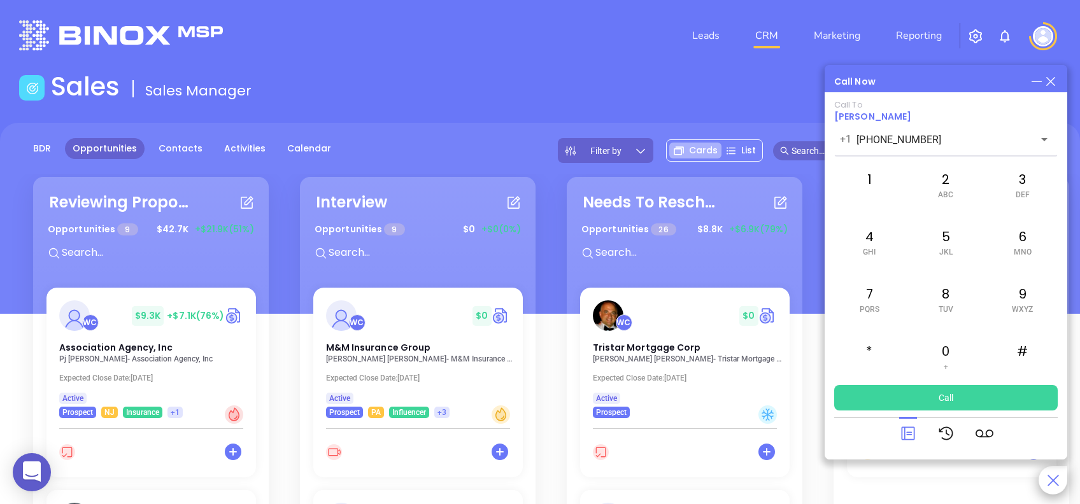
click at [810, 378] on icon at bounding box center [908, 434] width 18 height 18
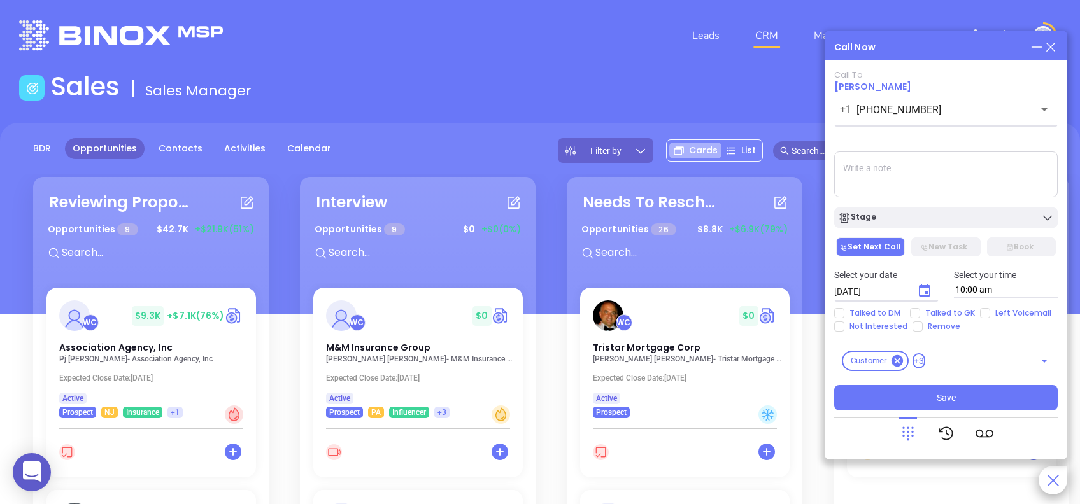
click at [810, 40] on div at bounding box center [1044, 47] width 28 height 14
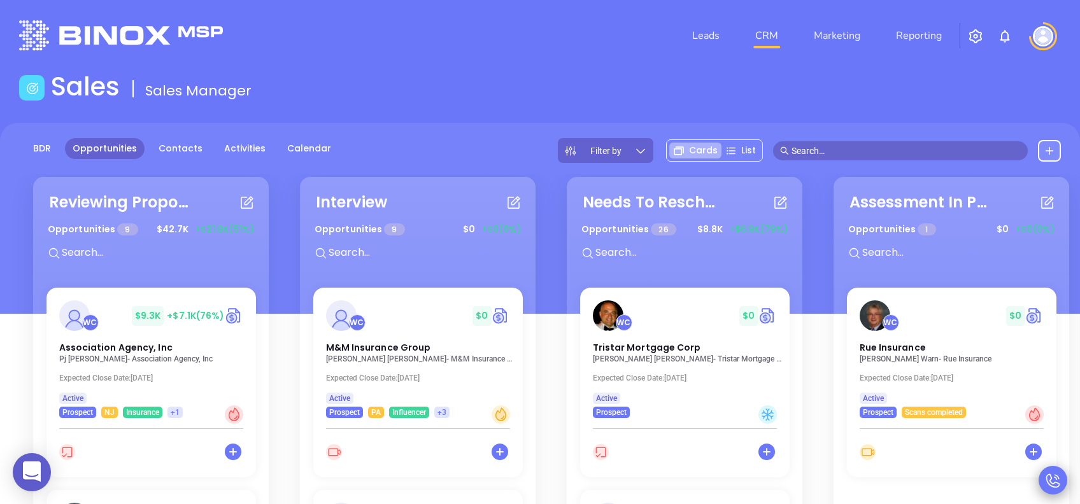
click at [810, 378] on icon at bounding box center [1054, 481] width 18 height 18
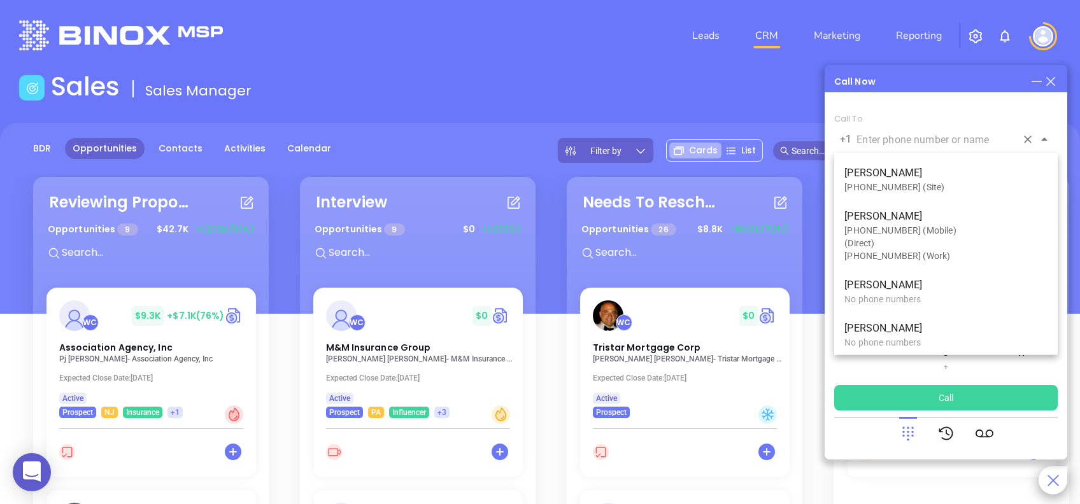
click at [810, 141] on input "text" at bounding box center [937, 139] width 160 height 15
click at [810, 180] on p "[PERSON_NAME]" at bounding box center [946, 173] width 203 height 15
click at [810, 178] on p "[PERSON_NAME]" at bounding box center [946, 173] width 203 height 15
click at [810, 141] on input "text" at bounding box center [937, 139] width 160 height 15
click at [810, 174] on p "[PERSON_NAME]" at bounding box center [946, 173] width 203 height 15
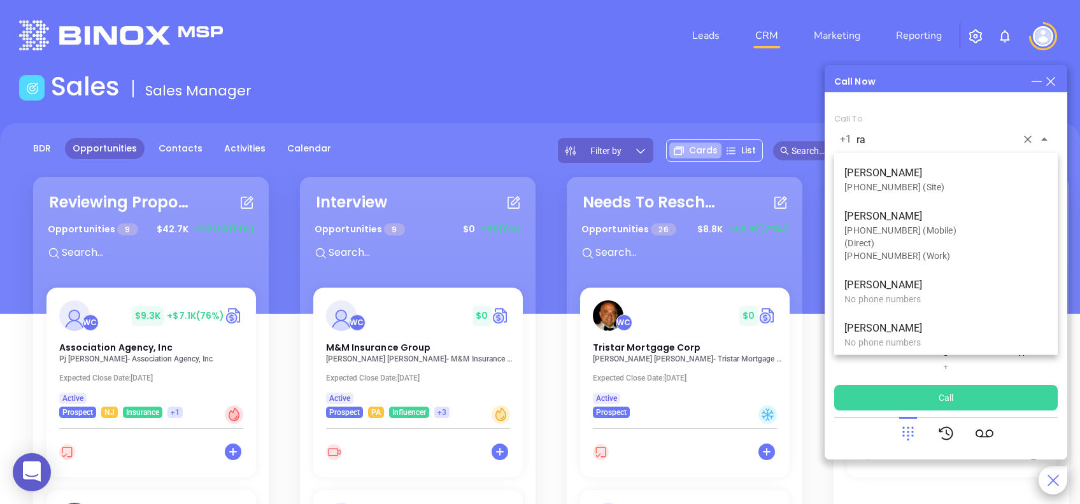
click at [810, 174] on p "[PERSON_NAME]" at bounding box center [946, 173] width 203 height 15
type input "ra"
click at [810, 80] on icon at bounding box center [1050, 81] width 9 height 9
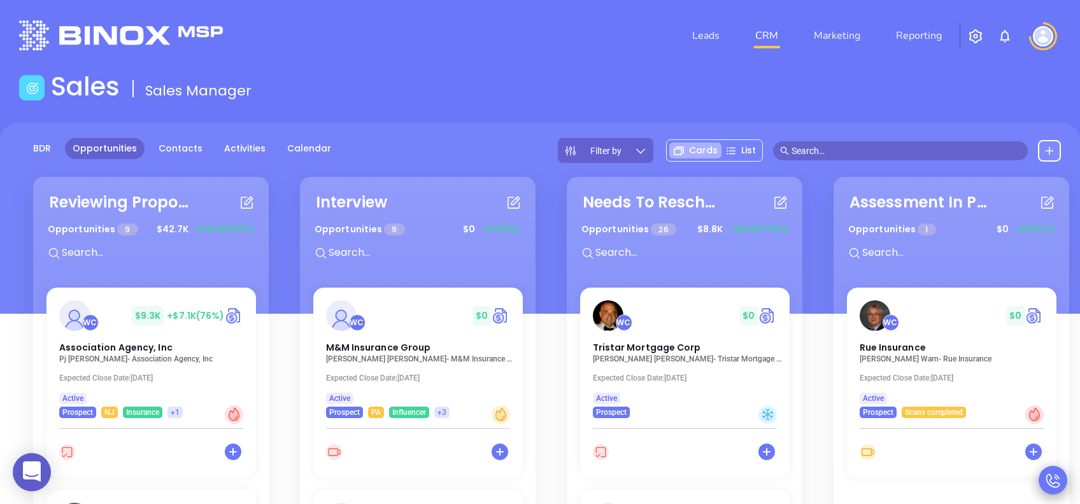
click at [810, 378] on icon at bounding box center [1054, 481] width 18 height 18
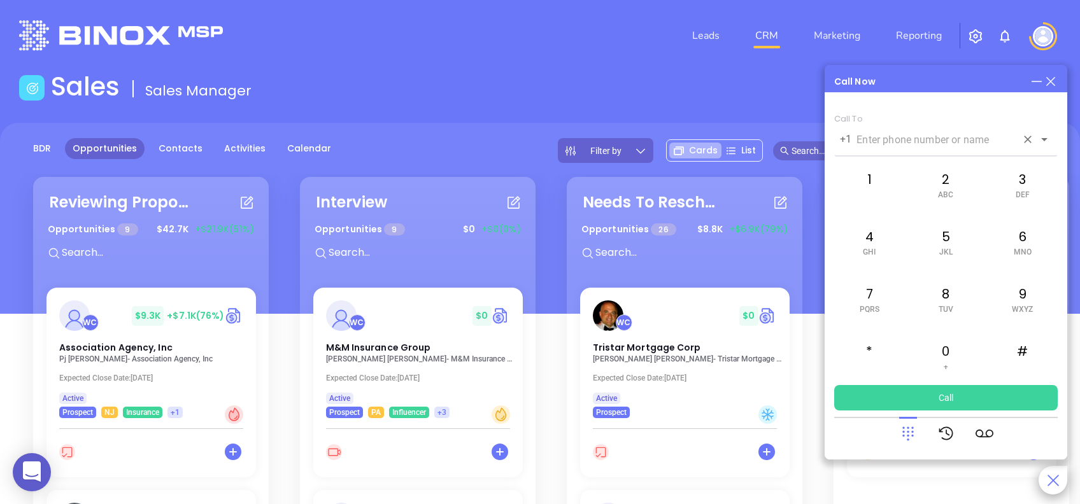
click at [810, 130] on div "+1 ​" at bounding box center [946, 138] width 224 height 27
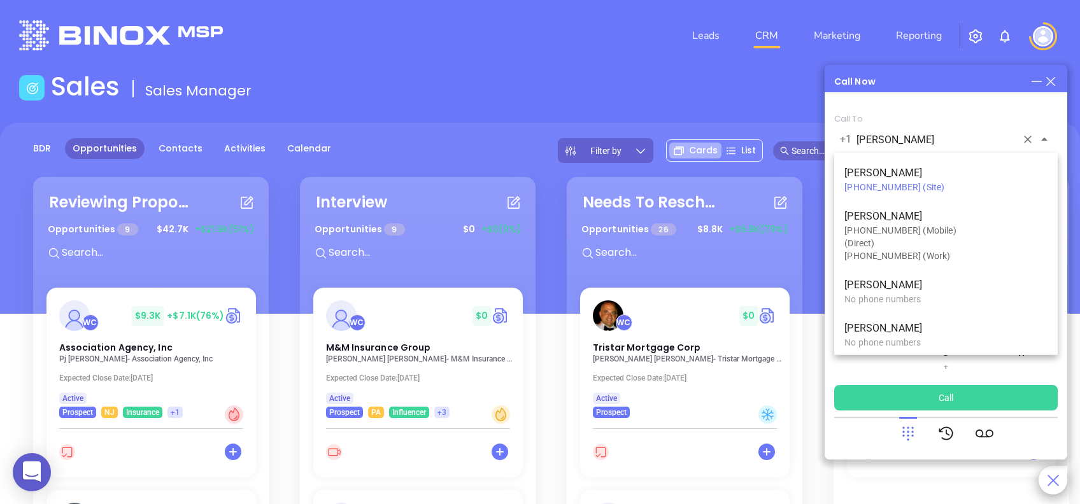
click at [810, 182] on div "[PHONE_NUMBER] (Site)" at bounding box center [946, 187] width 203 height 13
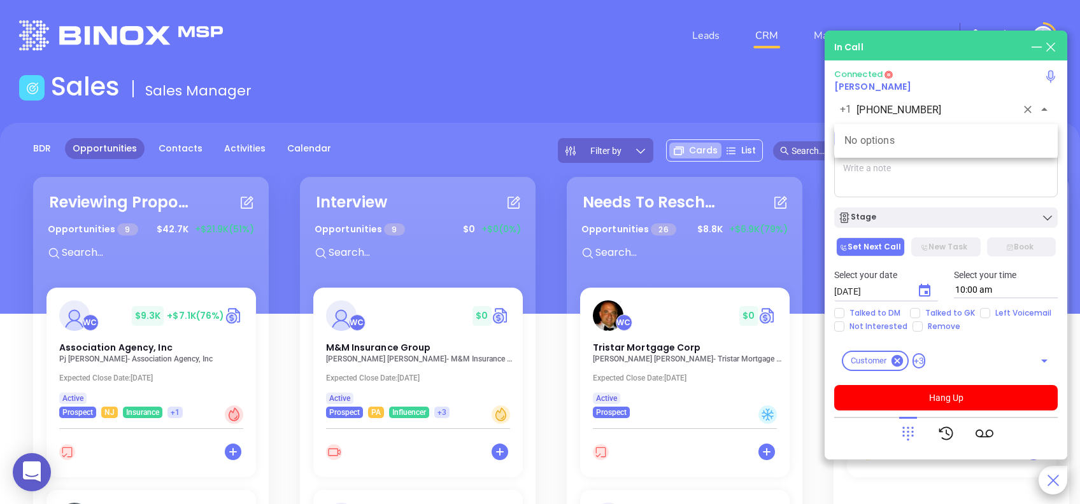
type input "[PHONE_NUMBER]"
click at [810, 378] on icon at bounding box center [908, 434] width 18 height 18
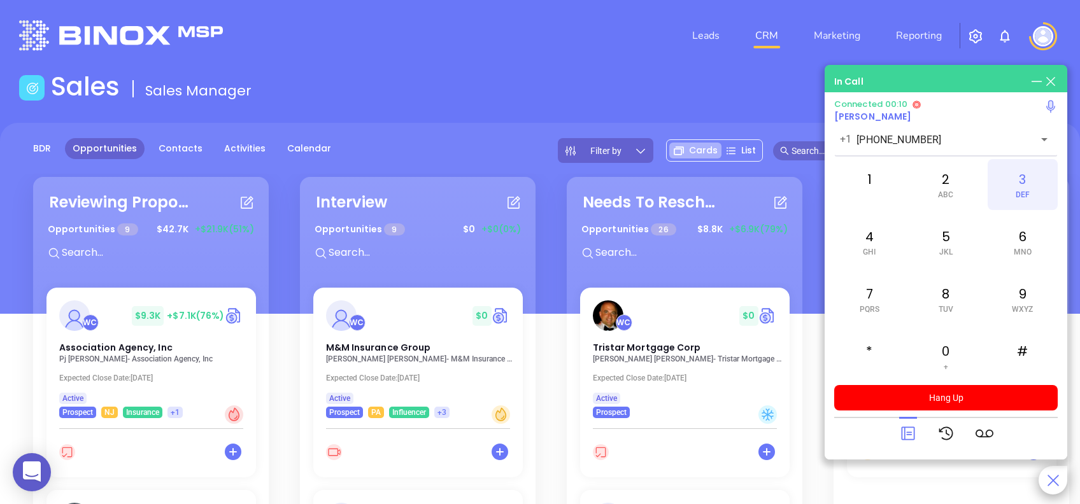
click at [810, 185] on div "3 DEF" at bounding box center [1023, 184] width 70 height 51
click at [810, 178] on div "1" at bounding box center [869, 184] width 70 height 51
click at [810, 243] on div "5 JKL" at bounding box center [946, 242] width 70 height 51
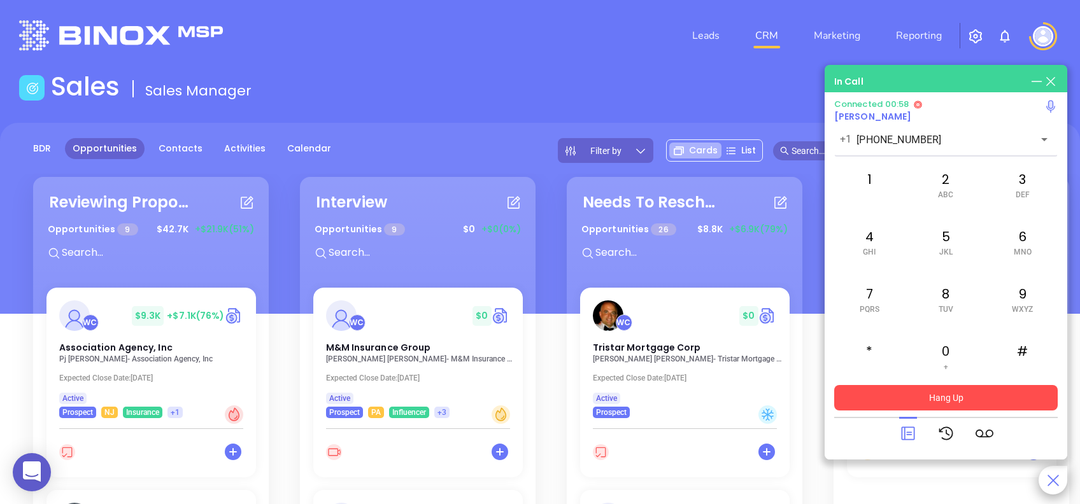
click at [810, 378] on button "Hang Up" at bounding box center [946, 397] width 224 height 25
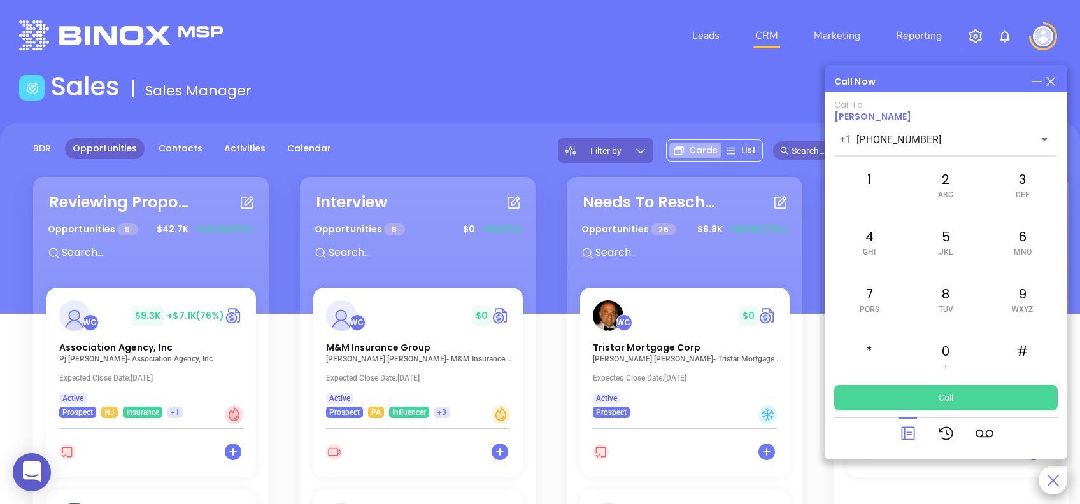
click at [810, 378] on button "Call" at bounding box center [946, 397] width 224 height 25
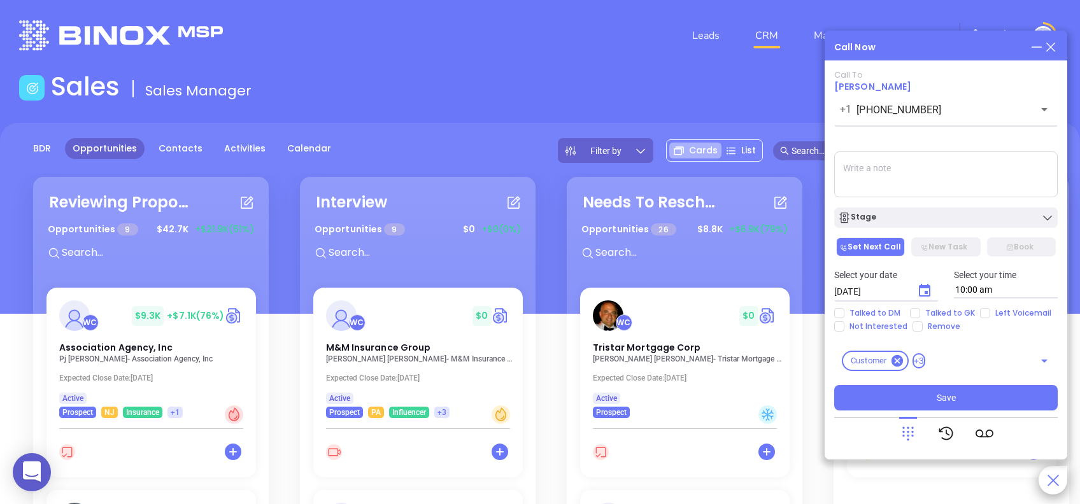
click at [810, 378] on icon at bounding box center [908, 434] width 18 height 18
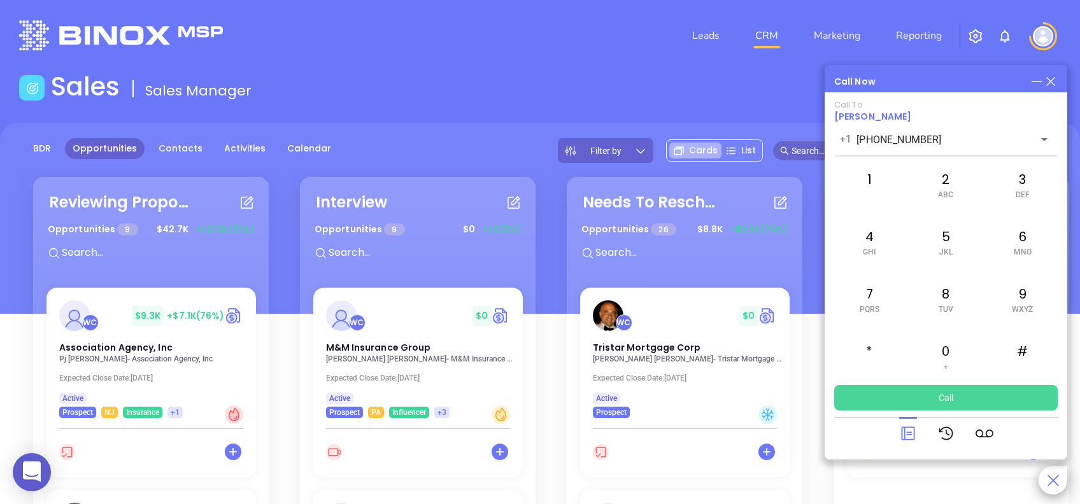
click at [810, 378] on button "Call" at bounding box center [946, 397] width 224 height 25
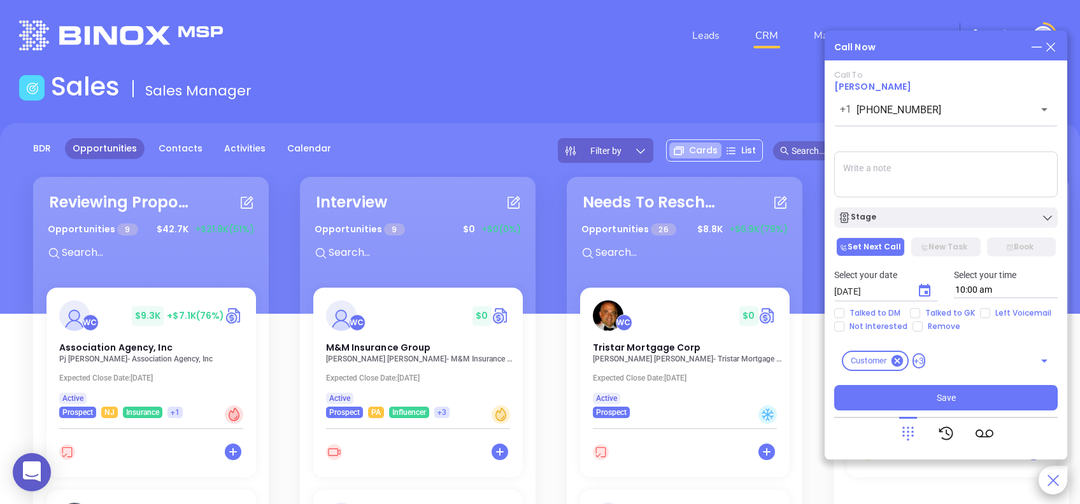
click at [810, 45] on div "Call Now Call To [PERSON_NAME] [PHONE_NUMBER] ​ Voicemail Drop Stage Set Next C…" at bounding box center [946, 245] width 243 height 429
click at [810, 48] on icon at bounding box center [1051, 47] width 14 height 14
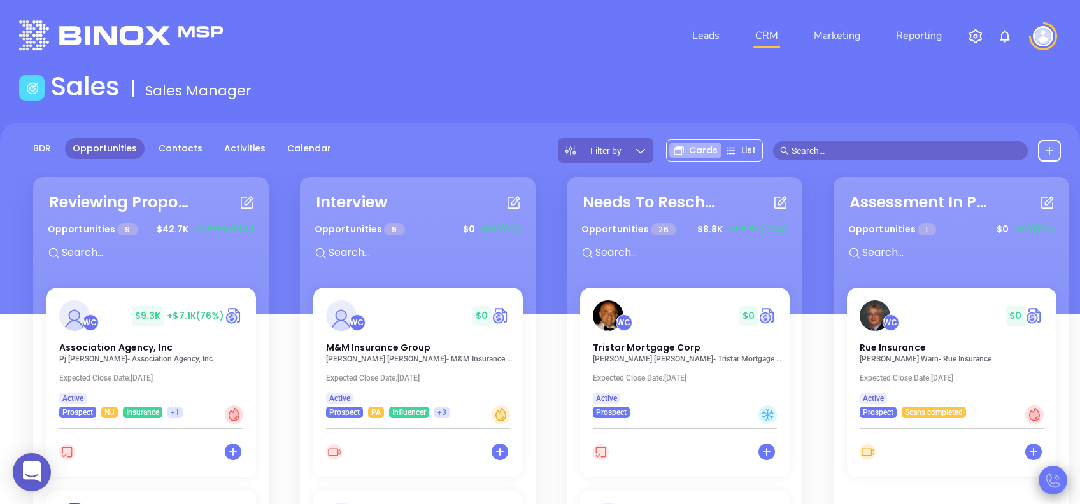
click at [810, 378] on icon at bounding box center [1053, 481] width 14 height 14
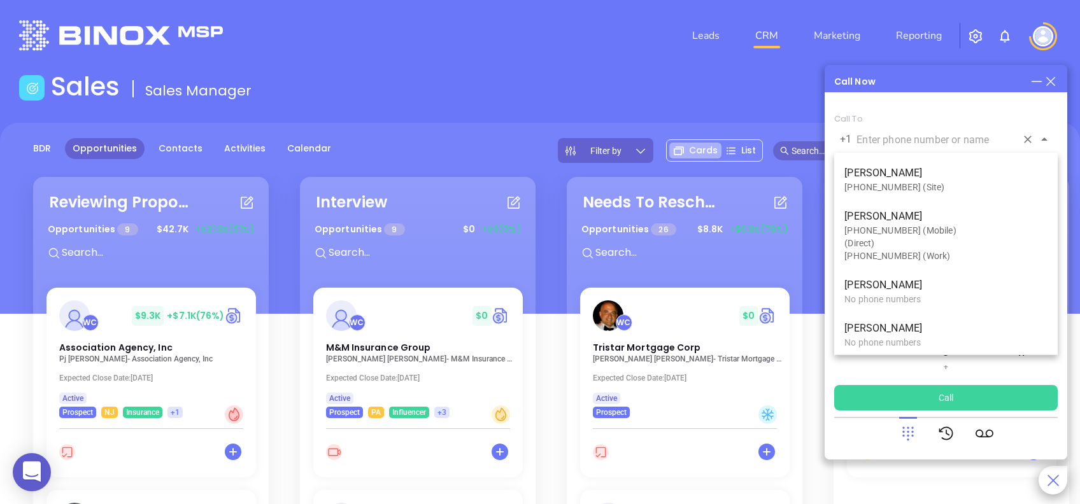
click at [810, 143] on input "text" at bounding box center [937, 139] width 160 height 15
click at [810, 180] on p "[PERSON_NAME]" at bounding box center [946, 173] width 203 height 15
click at [810, 168] on p "[PERSON_NAME]" at bounding box center [946, 173] width 203 height 15
click at [810, 186] on div "[PHONE_NUMBER] (Site)" at bounding box center [946, 187] width 203 height 13
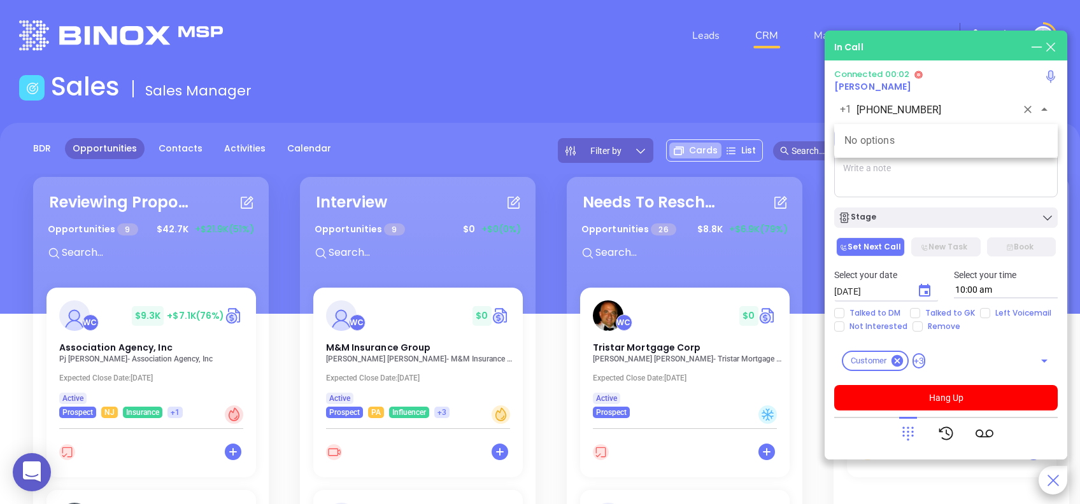
type input "[PHONE_NUMBER]"
click at [810, 378] on icon at bounding box center [908, 434] width 18 height 18
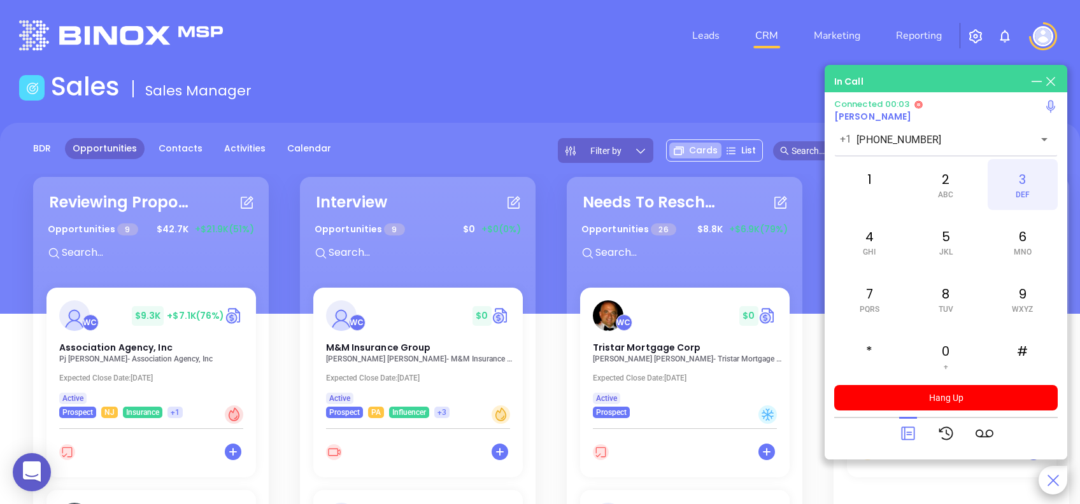
click at [810, 185] on div "3 DEF" at bounding box center [1023, 184] width 70 height 51
click at [810, 173] on div "1" at bounding box center [869, 184] width 70 height 51
click at [810, 249] on div "5 JKL" at bounding box center [946, 242] width 70 height 51
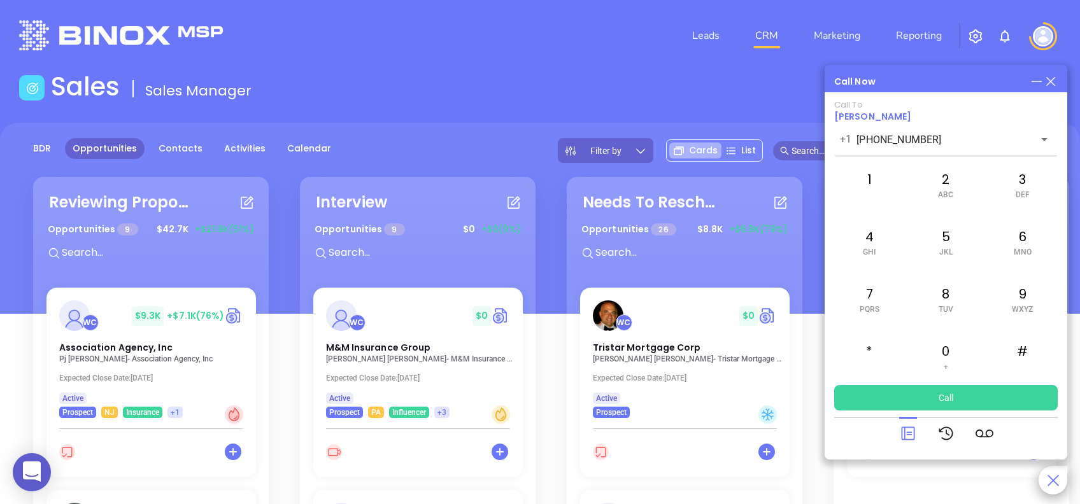
click at [718, 71] on header "Leads CRM Marketing Reporting Financial Leads Leads" at bounding box center [540, 35] width 1042 height 71
click at [810, 78] on icon at bounding box center [1051, 82] width 14 height 14
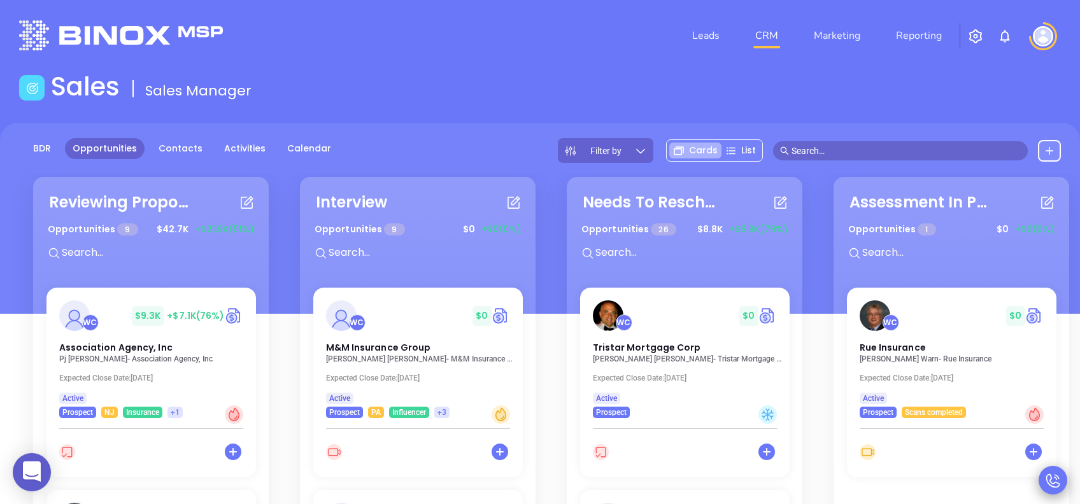
click at [810, 151] on input "text" at bounding box center [906, 151] width 229 height 14
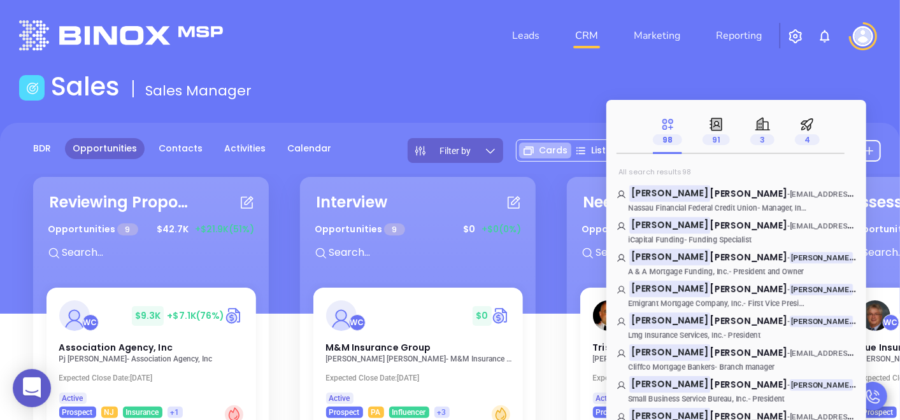
type input "[PERSON_NAME]"
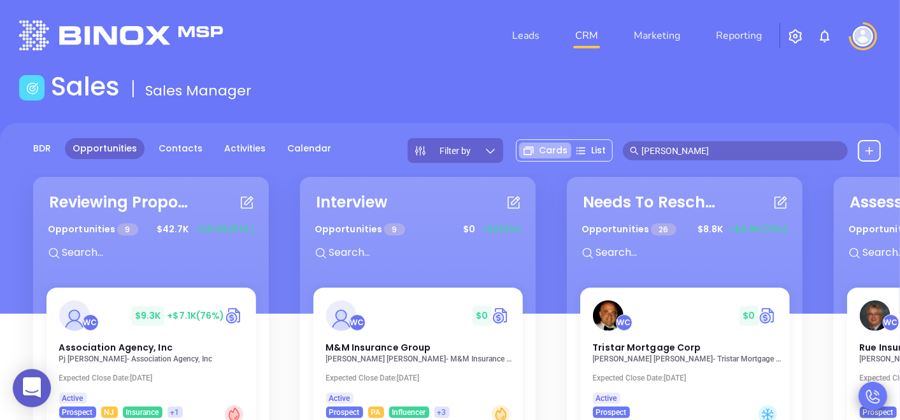
click at [571, 62] on header "Leads CRM Marketing Reporting Financial Leads Leads" at bounding box center [450, 35] width 862 height 71
click at [789, 39] on img "button" at bounding box center [795, 36] width 15 height 15
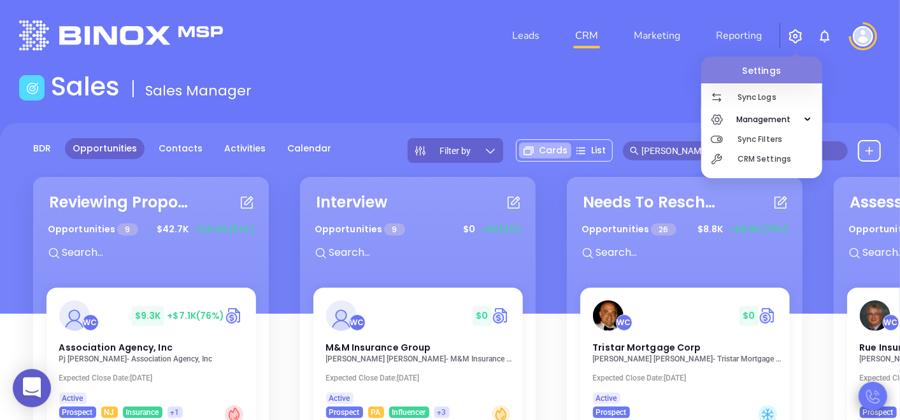
click at [810, 378] on icon at bounding box center [873, 397] width 14 height 14
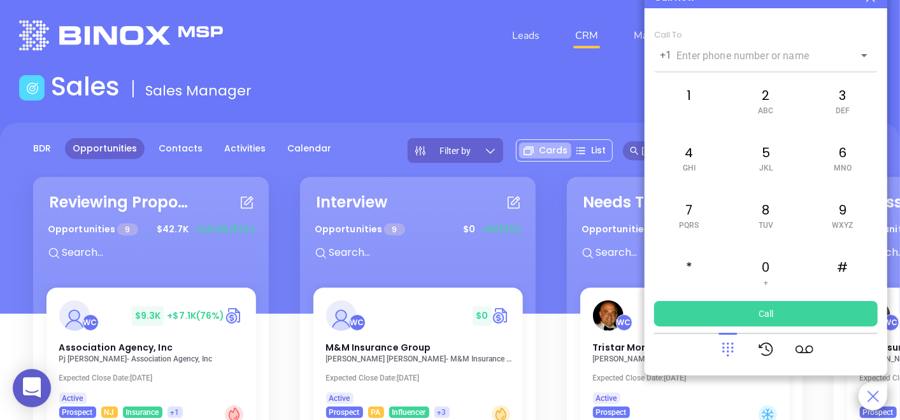
click at [514, 76] on div "Sales Sales Manager" at bounding box center [449, 89] width 877 height 36
click at [810, 378] on div at bounding box center [873, 396] width 29 height 29
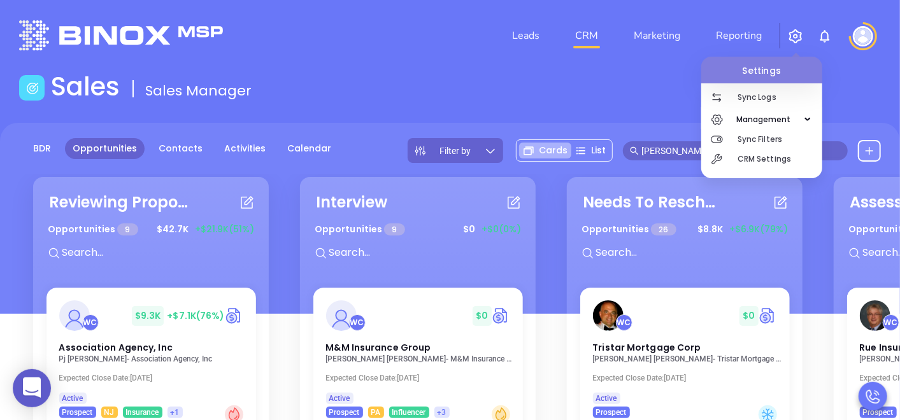
click at [466, 67] on header "Leads CRM Marketing Reporting Settings Sync Logs Management Sync Filters CRM Se…" at bounding box center [450, 35] width 862 height 71
click at [770, 118] on span "Management" at bounding box center [764, 119] width 68 height 25
click at [766, 118] on span "Management" at bounding box center [764, 119] width 68 height 25
click at [718, 117] on icon "button" at bounding box center [717, 119] width 13 height 13
click at [748, 162] on p "CRM Settings" at bounding box center [780, 159] width 85 height 20
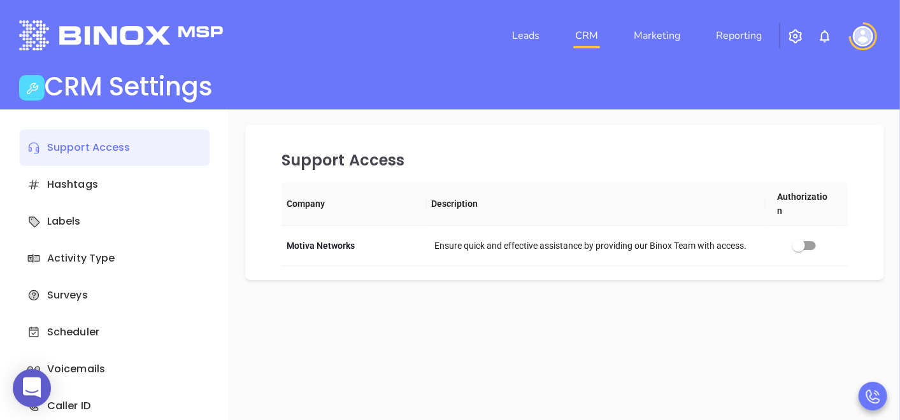
click at [810, 39] on img at bounding box center [863, 36] width 20 height 20
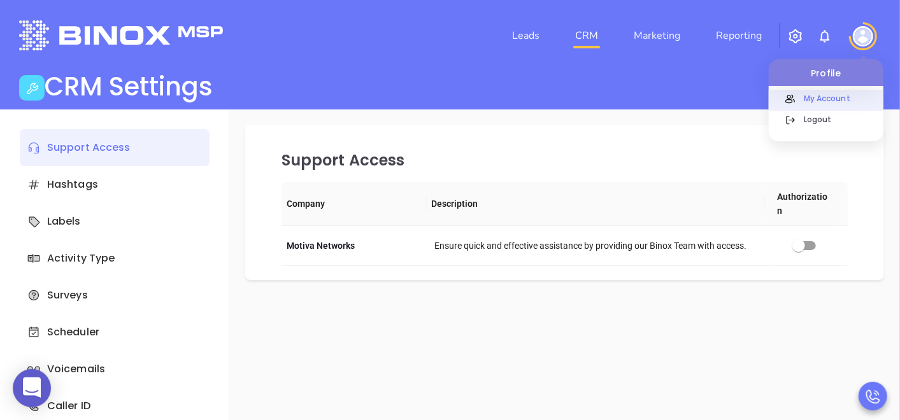
click at [810, 99] on p "My Account" at bounding box center [840, 98] width 86 height 13
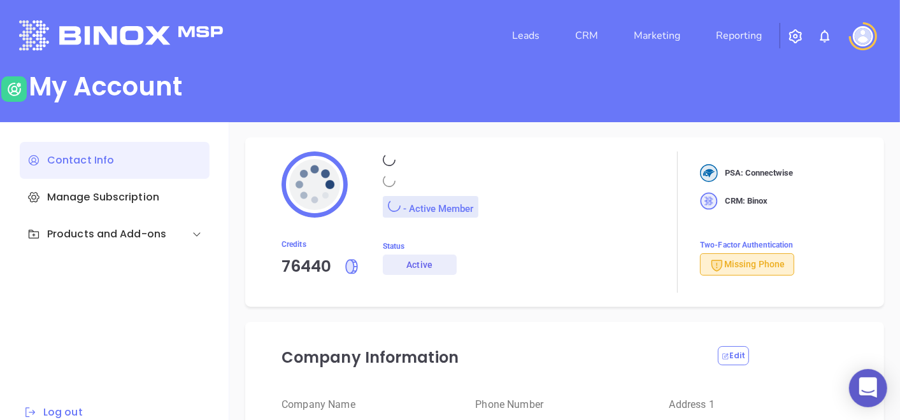
type input "Motiva Networks"
type input "[PHONE_NUMBER]"
type input "[STREET_ADDRESS]"
type input "[GEOGRAPHIC_DATA]"
type input "[US_STATE]"
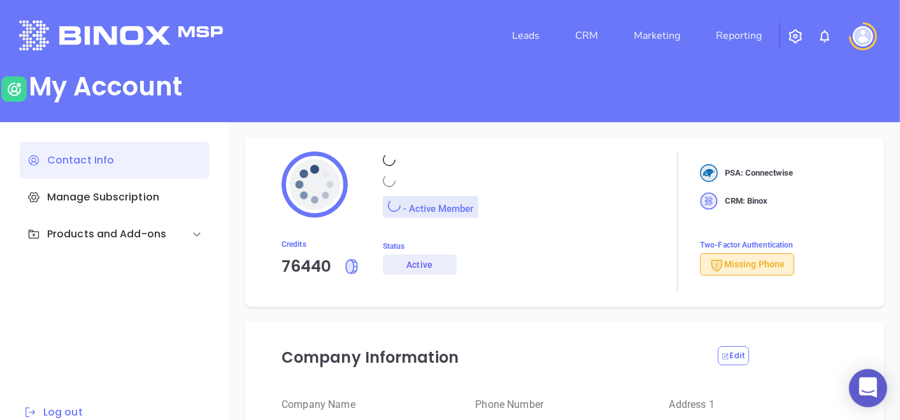
type input "11530"
type input "[GEOGRAPHIC_DATA]"
type input "[URL][DOMAIN_NAME]"
type input "#007aff"
type input "[PERSON_NAME]"
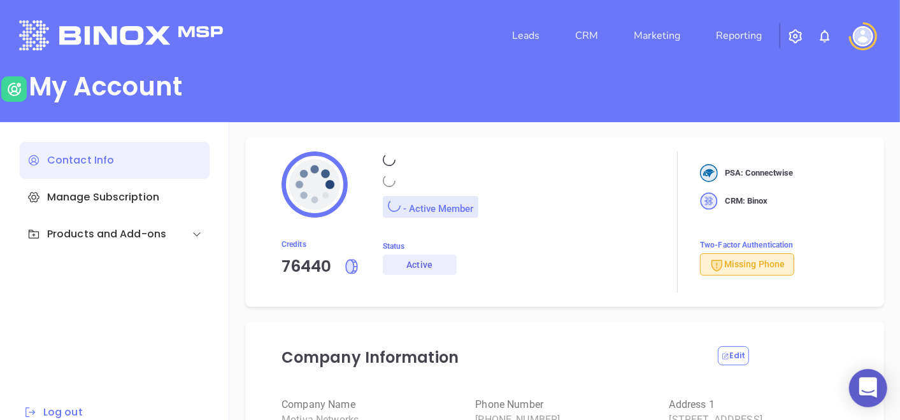
type input "[PERSON_NAME]"
type input "[PERSON_NAME][EMAIL_ADDRESS][DOMAIN_NAME]"
type input "Motiva Networks"
type input "Marketing"
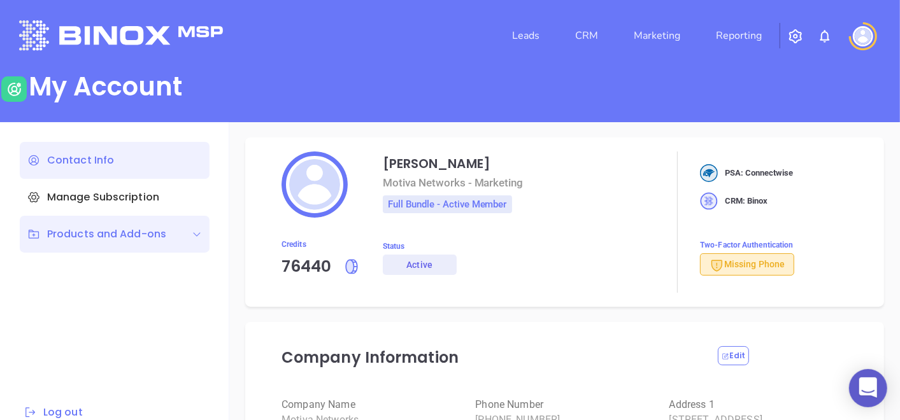
click at [155, 244] on div "Products and Add-ons" at bounding box center [115, 234] width 190 height 37
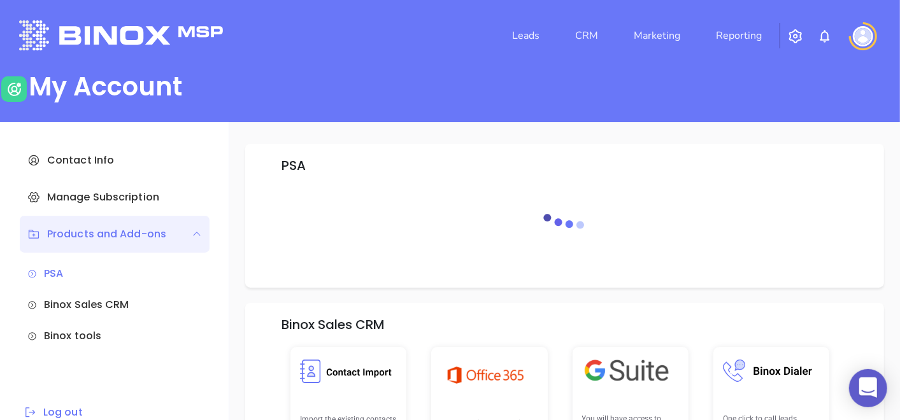
click at [87, 331] on div "Binox tools" at bounding box center [114, 336] width 175 height 15
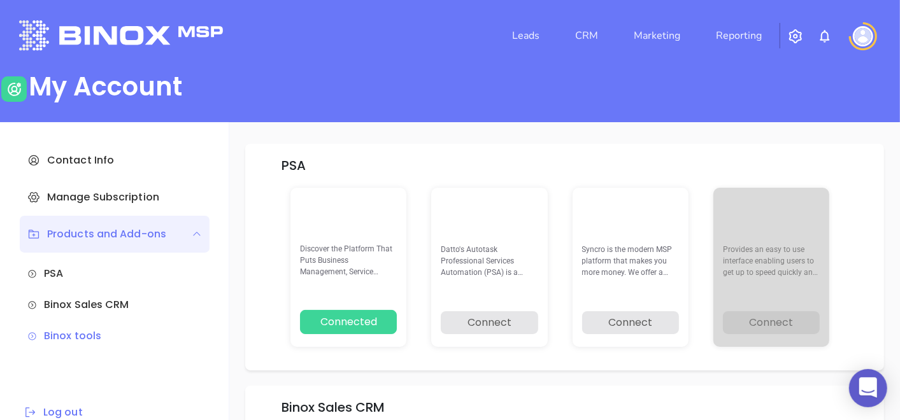
click at [793, 34] on img "button" at bounding box center [795, 36] width 15 height 15
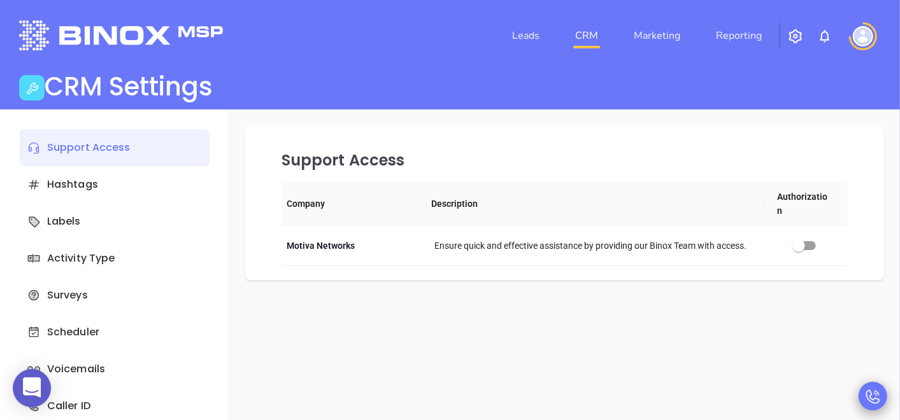
click at [810, 378] on icon at bounding box center [873, 397] width 18 height 18
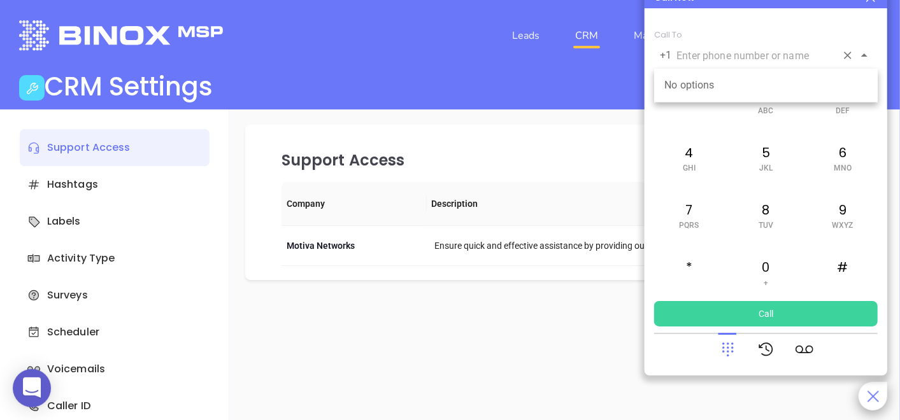
click at [753, 59] on input "text" at bounding box center [756, 55] width 160 height 15
paste input "[PHONE_NUMBER]"
type input "[PHONE_NUMBER]"
click at [810, 57] on icon "Clear" at bounding box center [848, 56] width 8 height 8
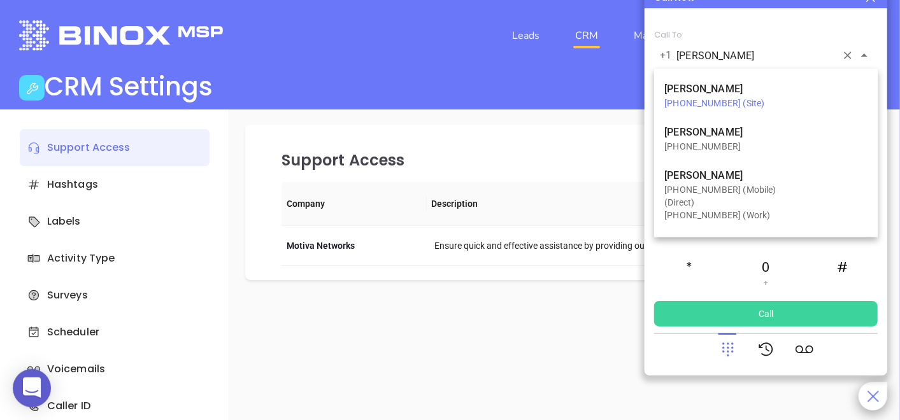
click at [733, 97] on div "[PHONE_NUMBER] (Site)" at bounding box center [765, 103] width 203 height 13
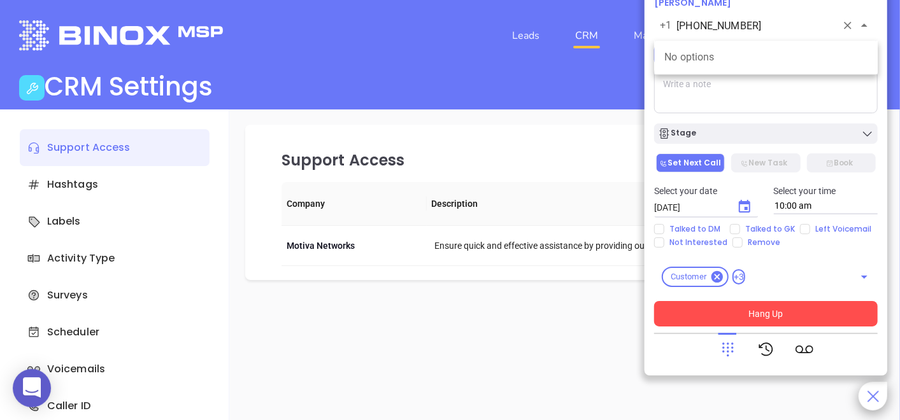
type input "[PHONE_NUMBER]"
click at [689, 320] on button "Hang Up" at bounding box center [766, 313] width 224 height 25
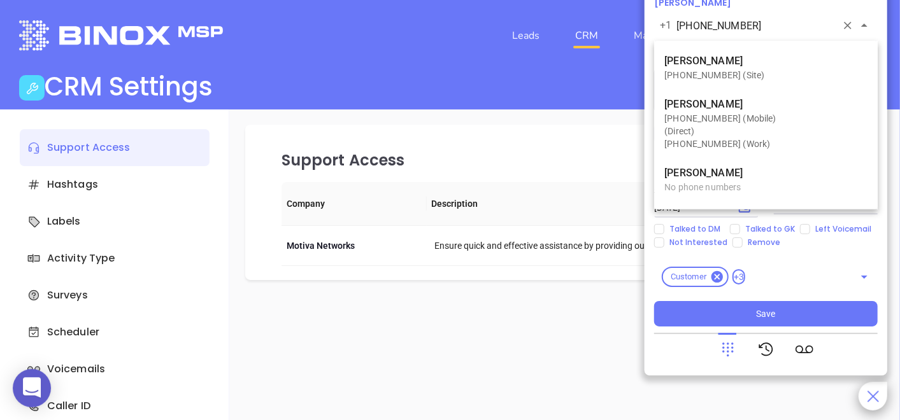
click at [703, 29] on input "[PHONE_NUMBER]" at bounding box center [756, 25] width 160 height 15
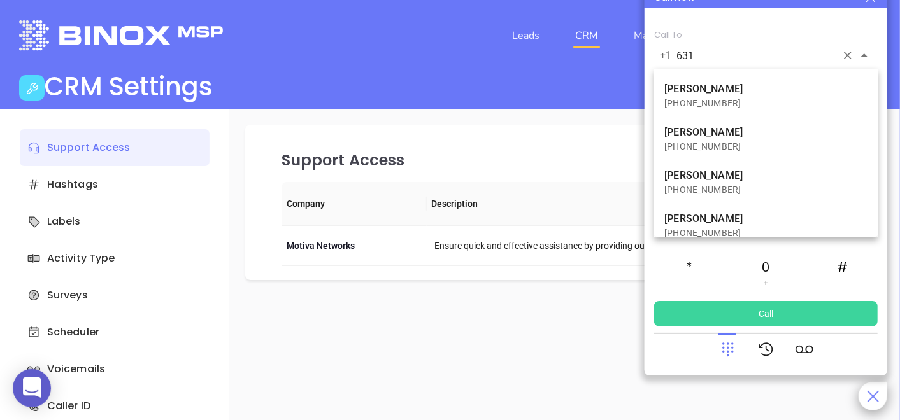
type input "631"
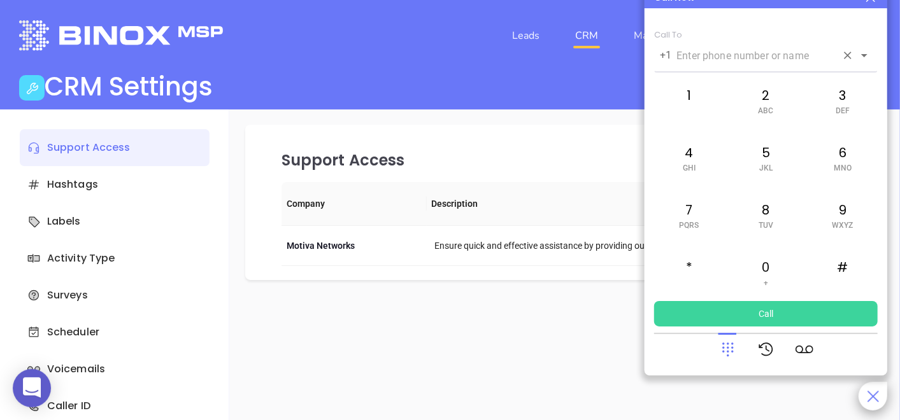
click at [699, 52] on input "text" at bounding box center [756, 55] width 160 height 15
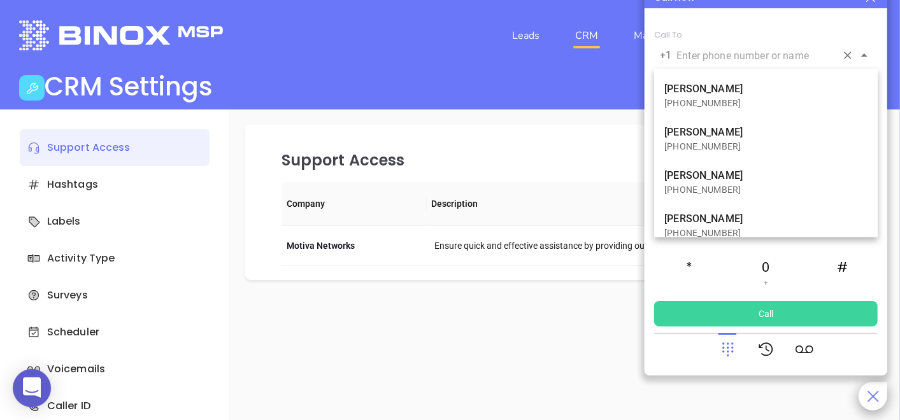
paste input "[PHONE_NUMBER]"
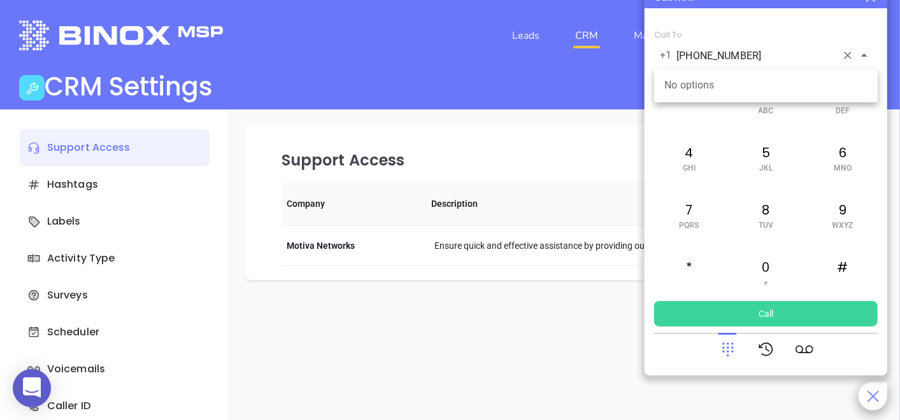
click at [724, 56] on input "[PHONE_NUMBER]" at bounding box center [756, 55] width 160 height 15
click at [708, 56] on input "[PHONE_NUMBER]" at bounding box center [756, 55] width 160 height 15
click at [679, 51] on input "(6312312900" at bounding box center [756, 55] width 160 height 15
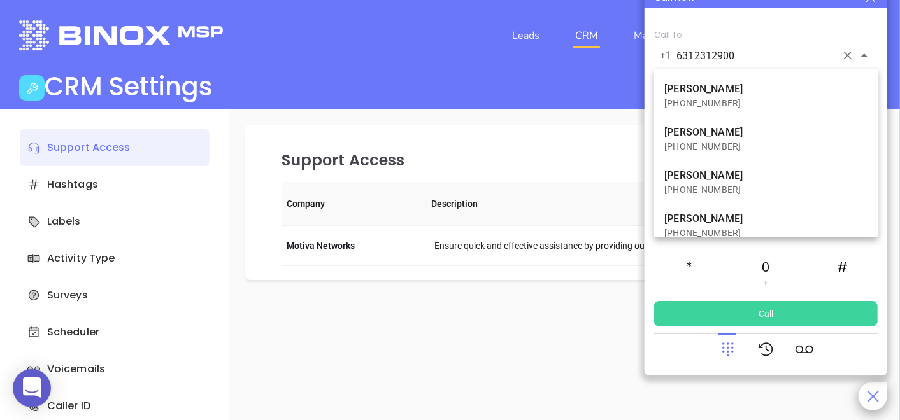
click at [778, 52] on input "6312312900" at bounding box center [756, 55] width 160 height 15
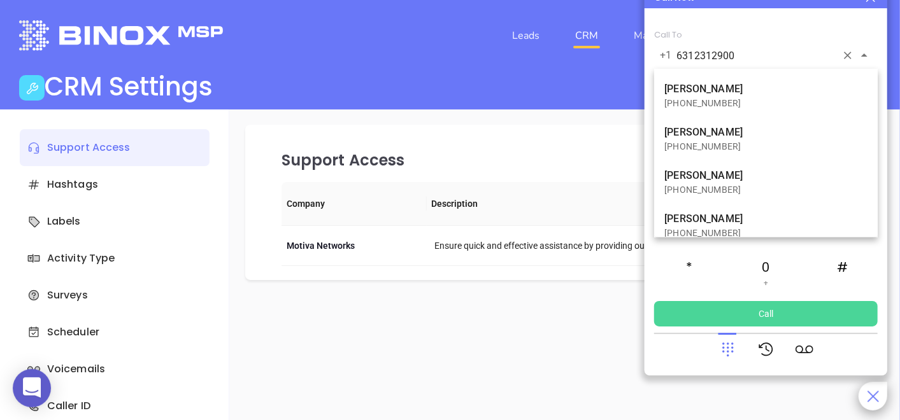
type input "6312312900"
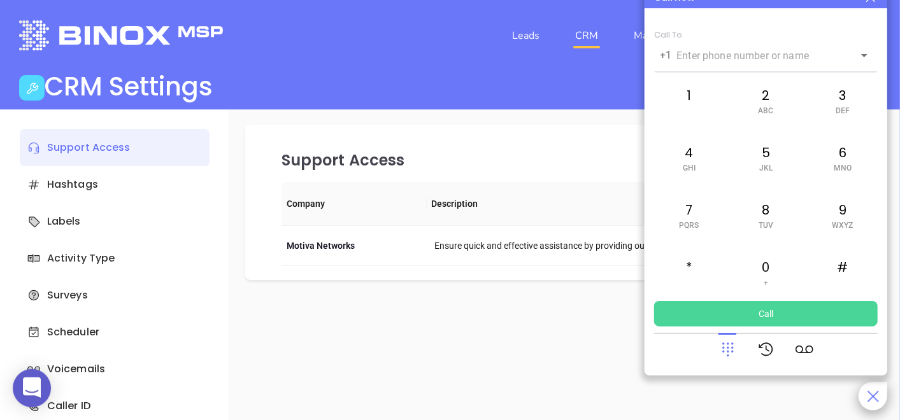
click at [768, 313] on button "Call" at bounding box center [766, 313] width 224 height 25
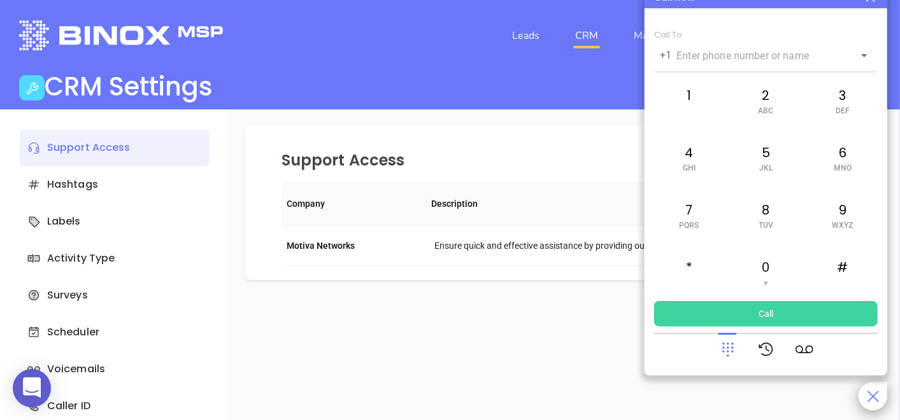
drag, startPoint x: 768, startPoint y: 313, endPoint x: 780, endPoint y: 241, distance: 73.0
click at [769, 313] on button "Call" at bounding box center [766, 313] width 224 height 25
click at [737, 59] on input "text" at bounding box center [756, 55] width 160 height 15
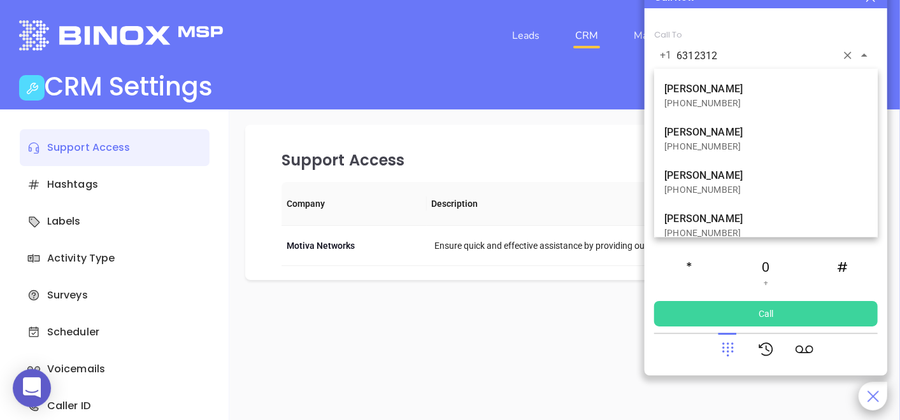
type input "6312312"
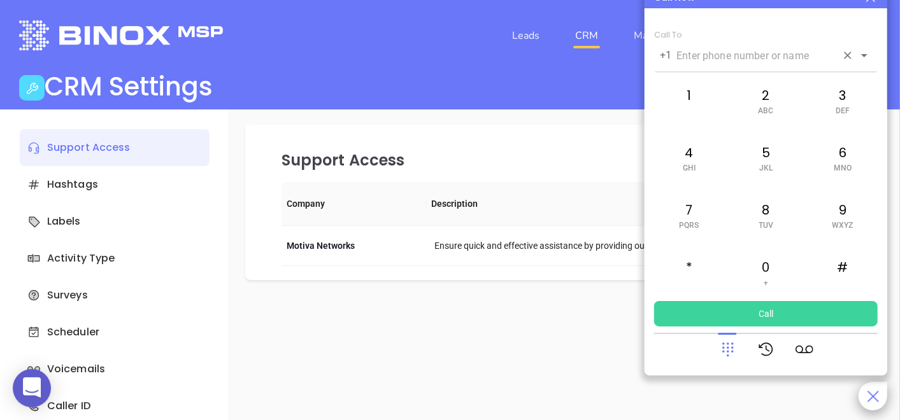
click at [706, 51] on input "text" at bounding box center [756, 55] width 160 height 15
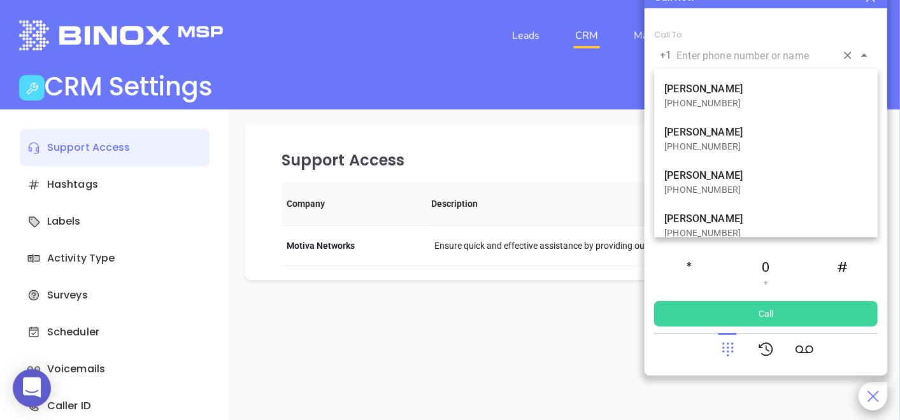
paste input "[PHONE_NUMBER]"
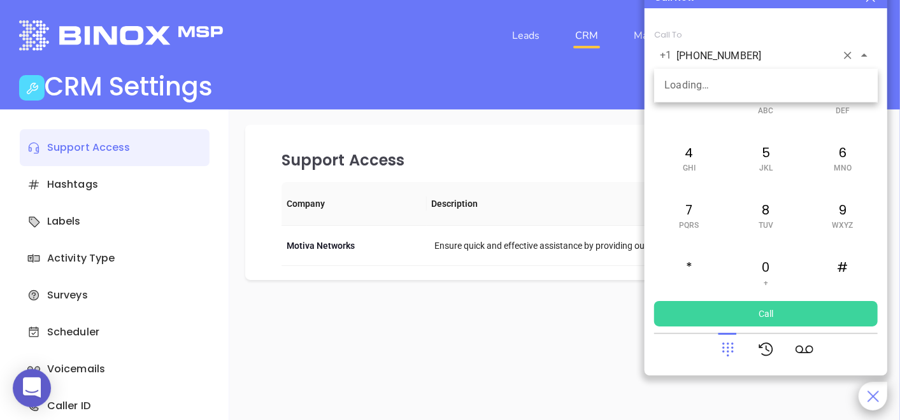
click at [724, 52] on input "[PHONE_NUMBER]" at bounding box center [756, 55] width 160 height 15
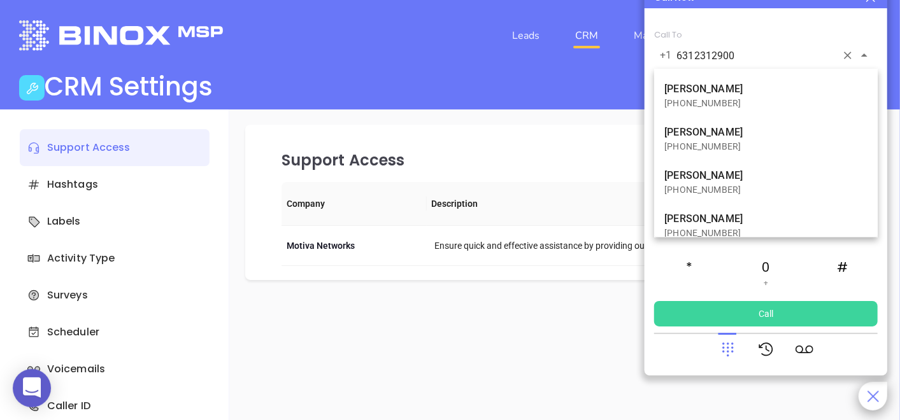
click at [758, 52] on input "6312312900" at bounding box center [756, 55] width 160 height 15
type input "6312312900"
click at [792, 30] on div "Call To" at bounding box center [766, 35] width 224 height 10
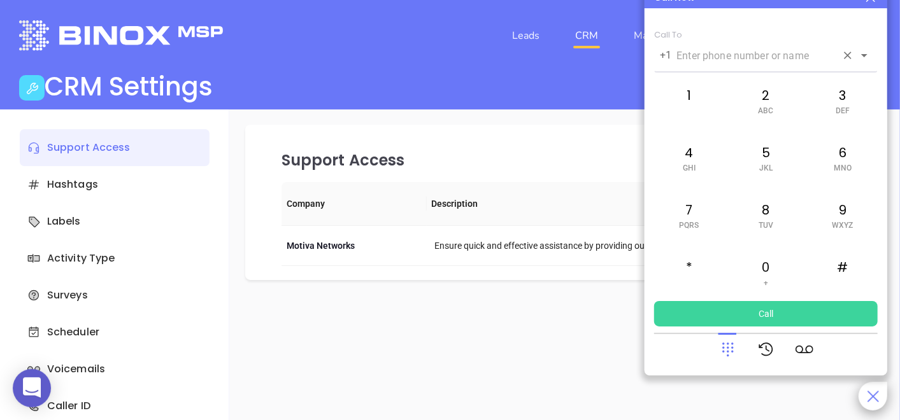
click at [783, 54] on input "text" at bounding box center [756, 55] width 160 height 15
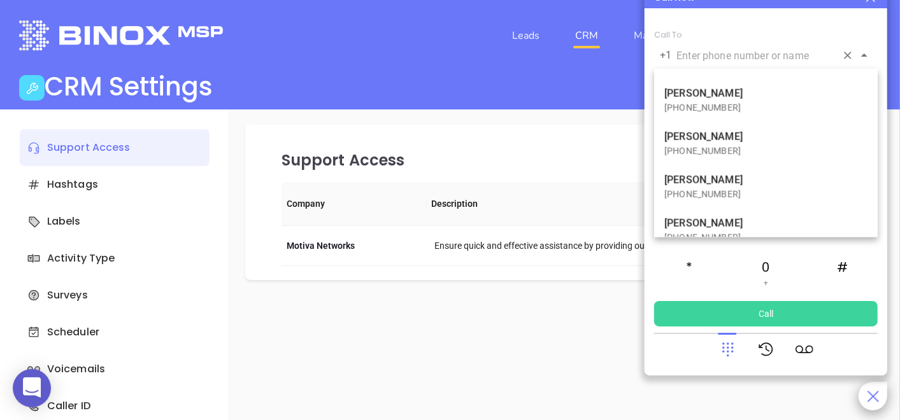
scroll to position [535, 0]
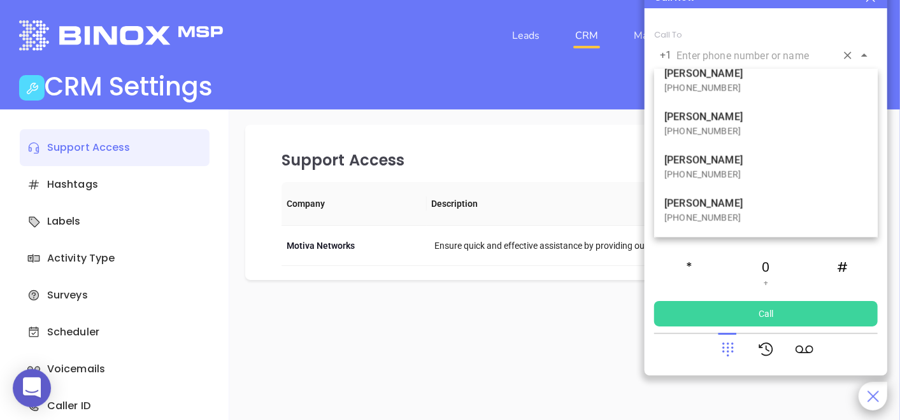
click at [769, 207] on p "[PERSON_NAME]" at bounding box center [765, 203] width 203 height 15
click at [687, 203] on p "[PERSON_NAME]" at bounding box center [765, 203] width 203 height 15
click at [706, 214] on div "[PHONE_NUMBER]" at bounding box center [765, 217] width 203 height 13
type input "[PHONE_NUMBER]"
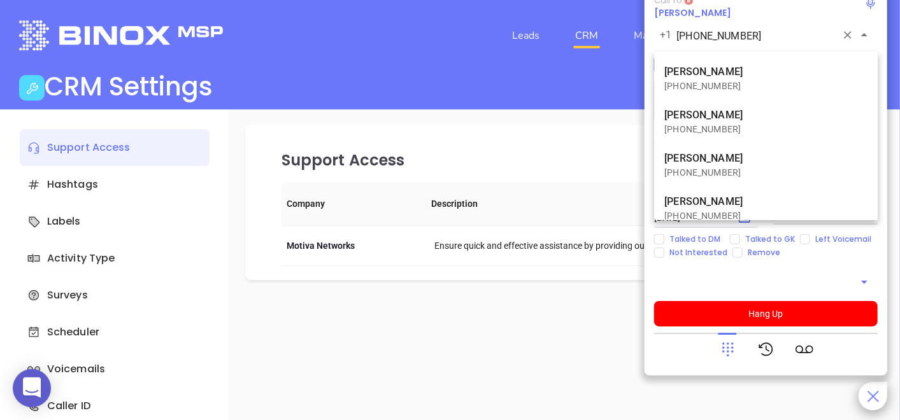
click at [706, 214] on div "[PHONE_NUMBER]" at bounding box center [765, 216] width 203 height 13
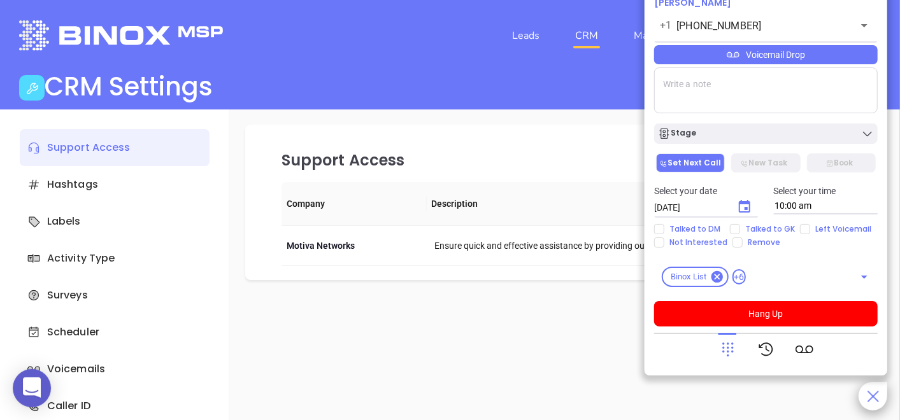
click at [725, 338] on div at bounding box center [728, 349] width 18 height 33
click at [733, 357] on icon at bounding box center [728, 350] width 18 height 18
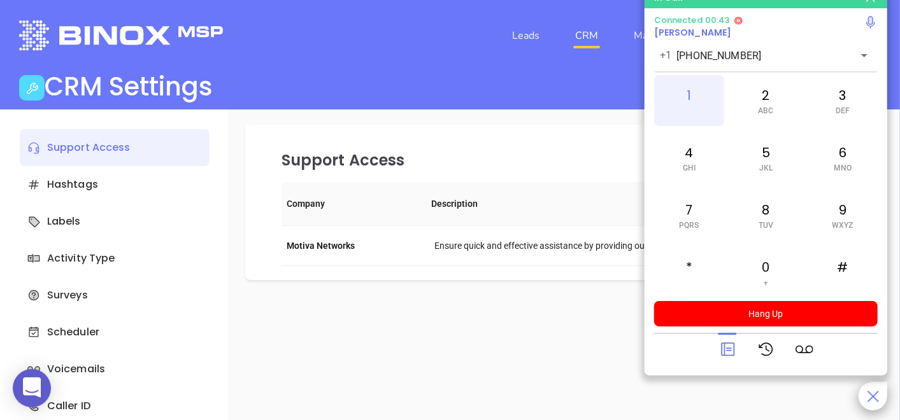
click at [689, 101] on div "1" at bounding box center [689, 100] width 70 height 51
click at [683, 91] on div "1" at bounding box center [689, 100] width 70 height 51
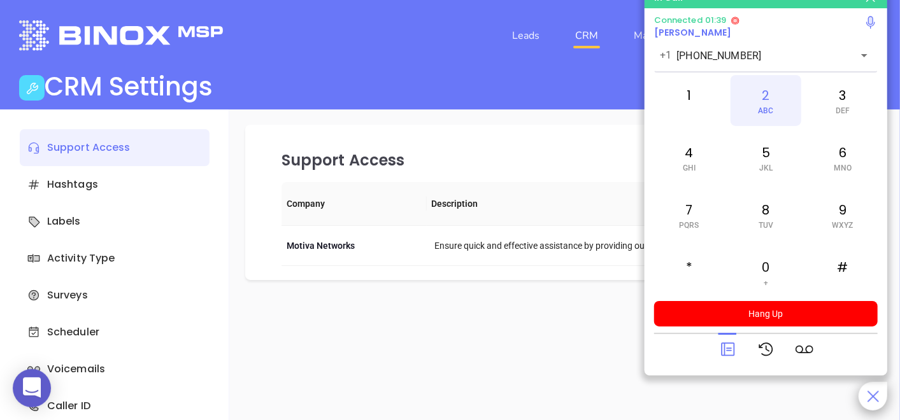
click at [765, 96] on div "2 ABC" at bounding box center [766, 100] width 70 height 51
click at [810, 24] on icon at bounding box center [870, 22] width 9 height 13
click at [810, 24] on icon at bounding box center [871, 22] width 10 height 13
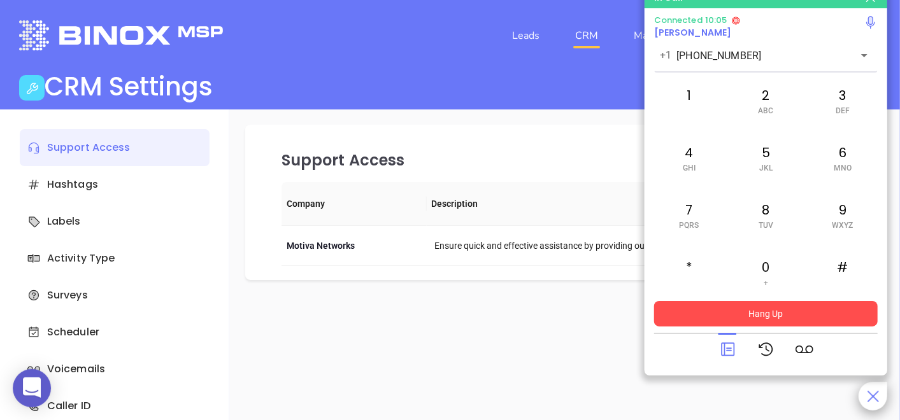
click at [771, 313] on button "Hang Up" at bounding box center [766, 313] width 224 height 25
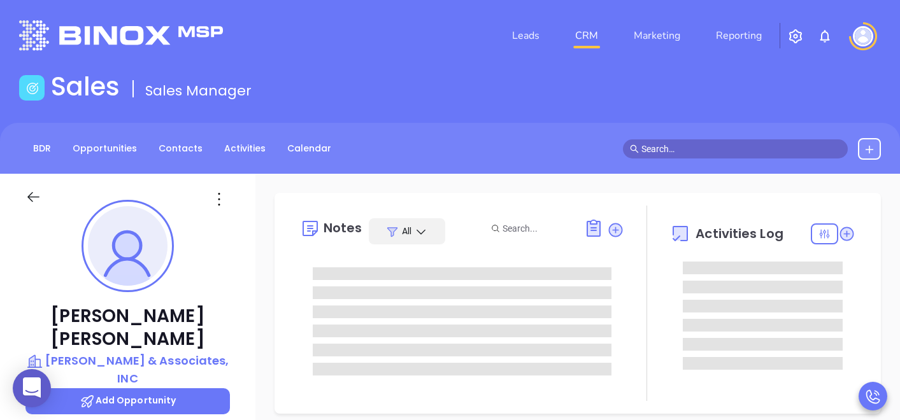
type input "[PERSON_NAME]"
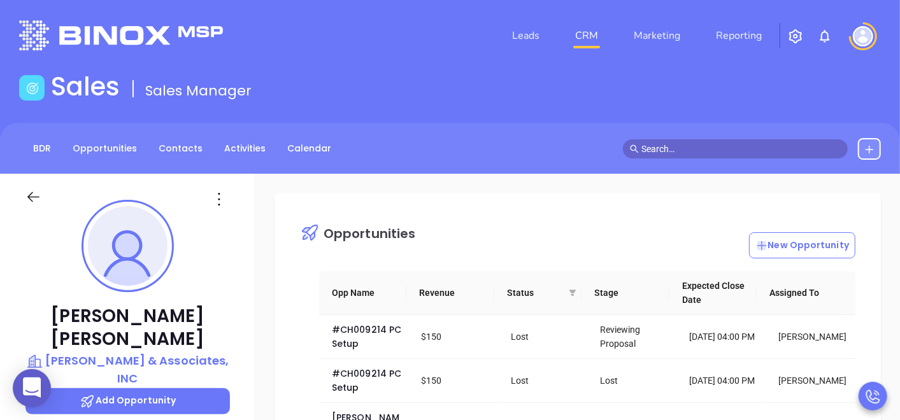
scroll to position [369, 0]
